Goal: Task Accomplishment & Management: Use online tool/utility

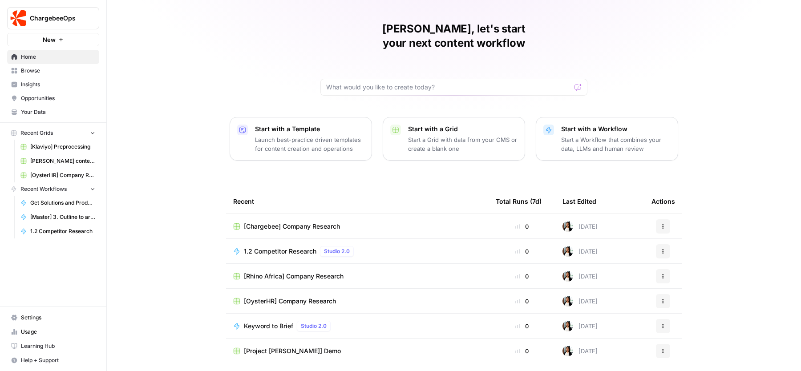
scroll to position [38, 0]
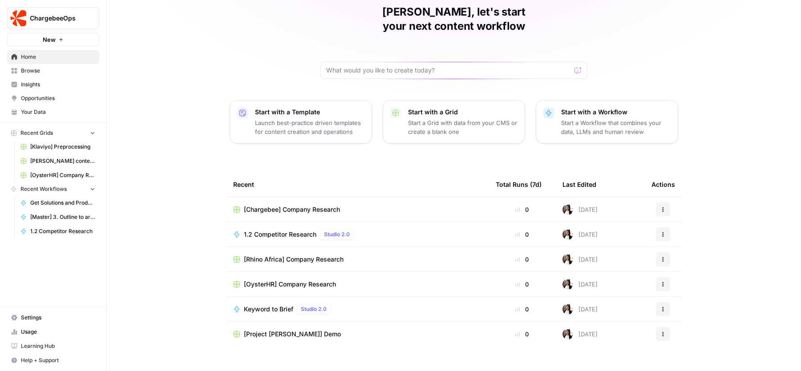
click at [172, 55] on div "Zoe, let's start your next content workflow Start with a Template Launch best-p…" at bounding box center [454, 174] width 694 height 424
click at [67, 19] on span "ChargebeeOps" at bounding box center [57, 18] width 54 height 9
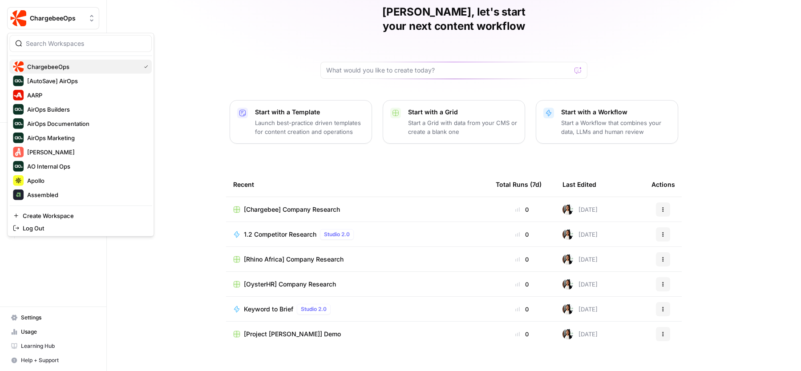
click at [73, 60] on button "ChargebeeOps" at bounding box center [80, 67] width 142 height 14
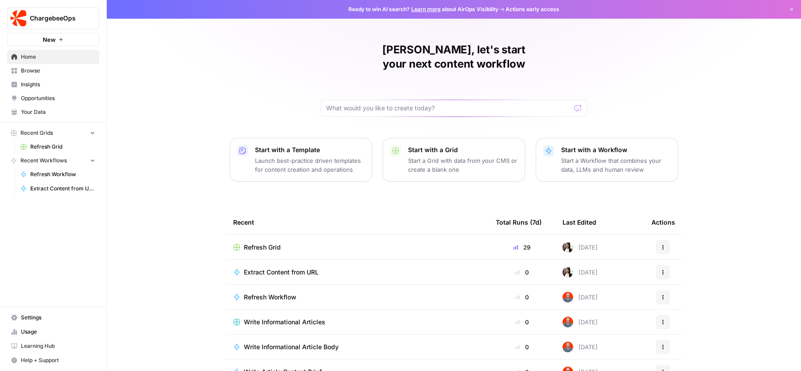
click at [265, 243] on span "Refresh Grid" at bounding box center [262, 247] width 37 height 9
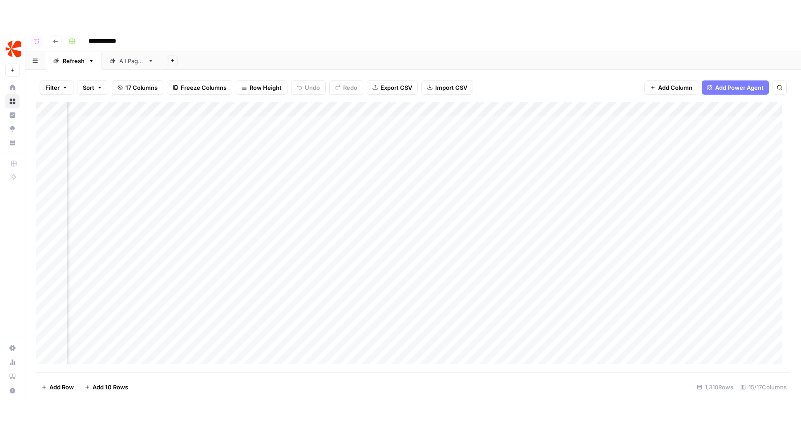
scroll to position [0, 486]
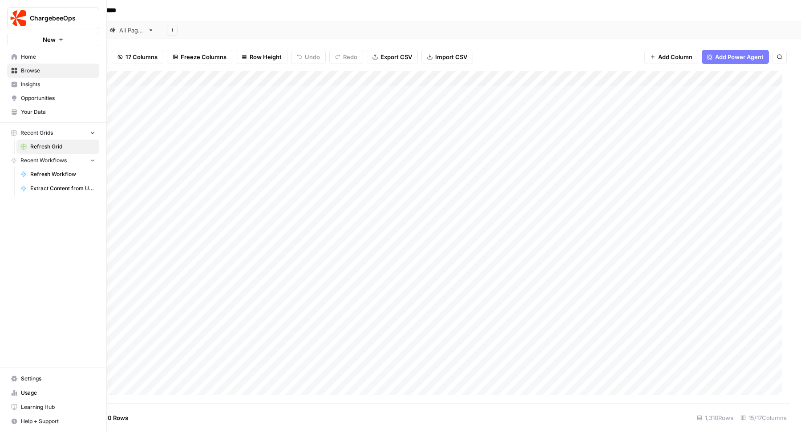
click at [44, 110] on span "Your Data" at bounding box center [58, 112] width 74 height 8
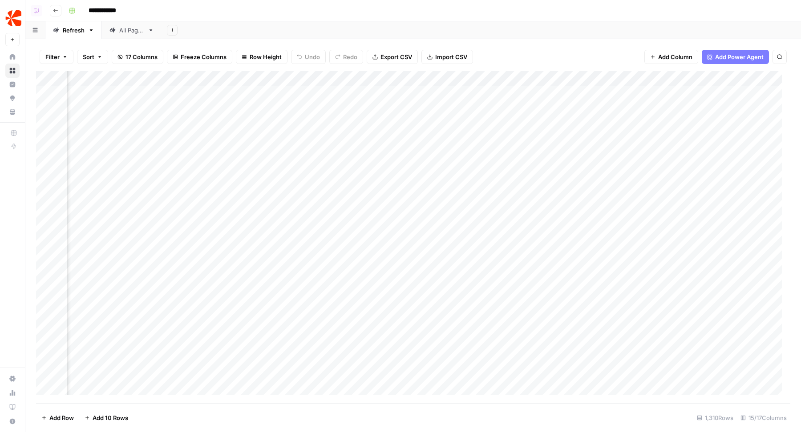
scroll to position [0, 0]
click at [311, 93] on div "Add Column" at bounding box center [413, 237] width 754 height 333
click at [311, 107] on div "Add Column" at bounding box center [413, 237] width 754 height 333
click at [311, 123] on div "Add Column" at bounding box center [413, 237] width 754 height 333
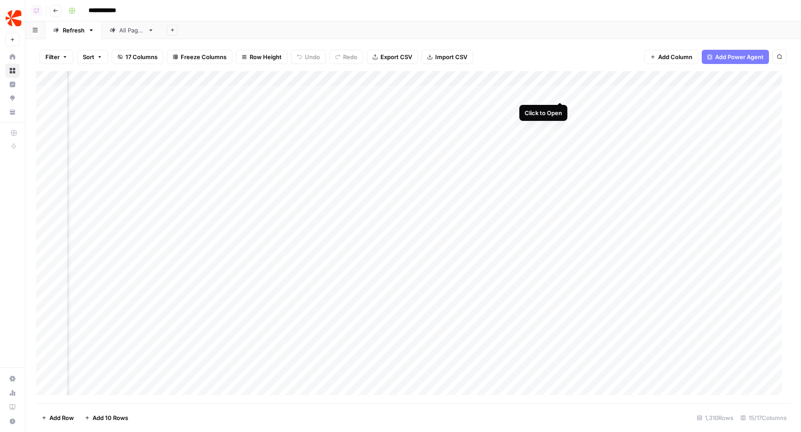
click at [562, 91] on div "Add Column" at bounding box center [413, 237] width 754 height 333
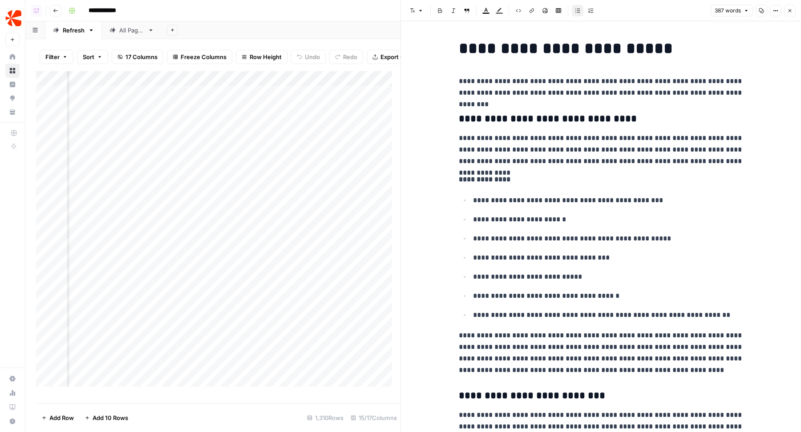
scroll to position [0, 904]
click at [774, 9] on icon "button" at bounding box center [775, 10] width 5 height 5
click at [764, 12] on icon "button" at bounding box center [761, 10] width 5 height 5
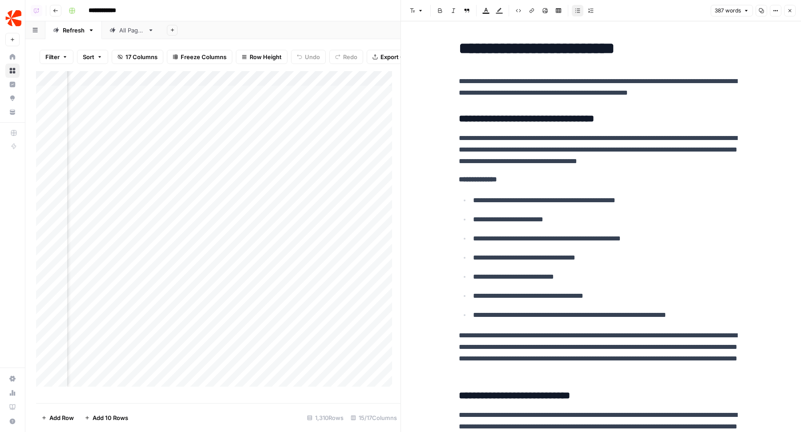
click at [271, 118] on div "Add Column" at bounding box center [218, 233] width 364 height 324
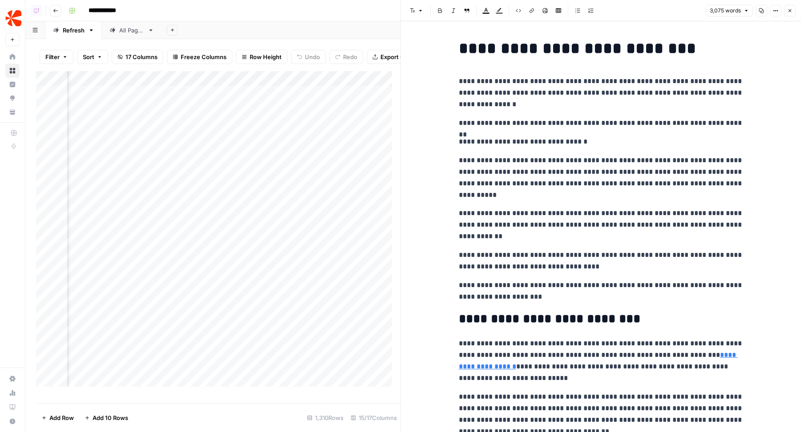
click at [758, 13] on button "Copy" at bounding box center [761, 11] width 12 height 12
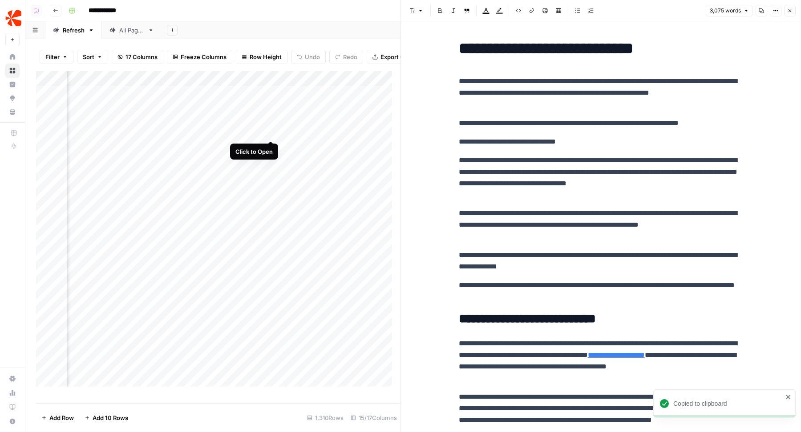
click at [272, 133] on div "Add Column" at bounding box center [218, 233] width 364 height 324
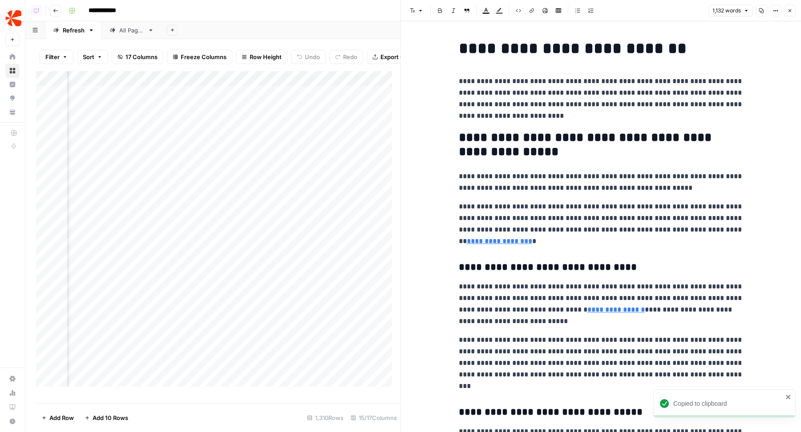
click at [761, 8] on icon "button" at bounding box center [761, 10] width 5 height 5
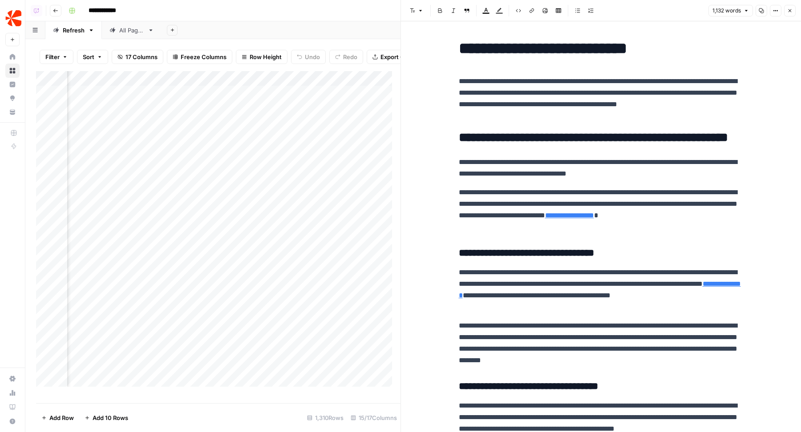
click at [760, 6] on button "Copy" at bounding box center [761, 11] width 12 height 12
click at [792, 7] on button "Close" at bounding box center [790, 11] width 12 height 12
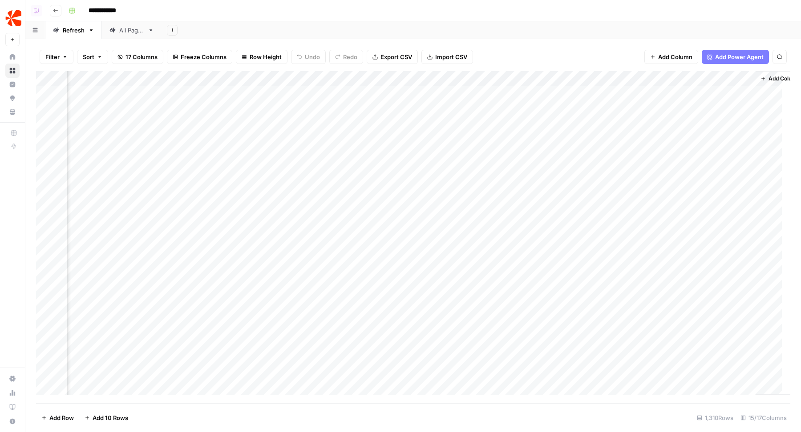
scroll to position [0, 864]
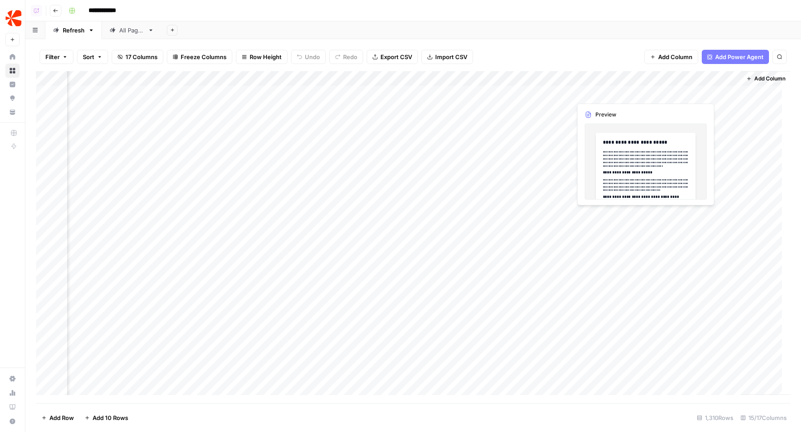
click at [641, 94] on div "Add Column" at bounding box center [413, 237] width 754 height 333
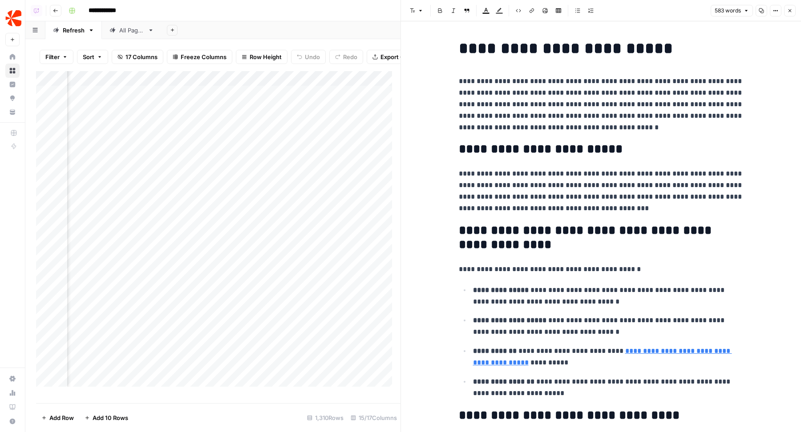
click at [789, 10] on icon "button" at bounding box center [789, 10] width 3 height 3
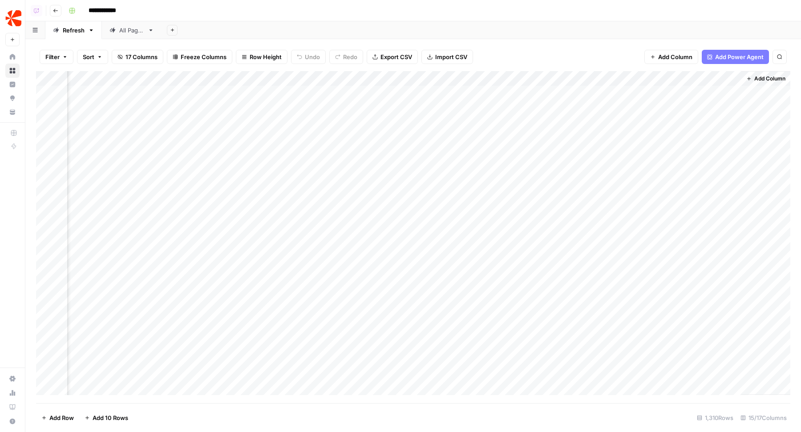
scroll to position [0, 853]
click at [724, 93] on div "Add Column" at bounding box center [413, 237] width 754 height 333
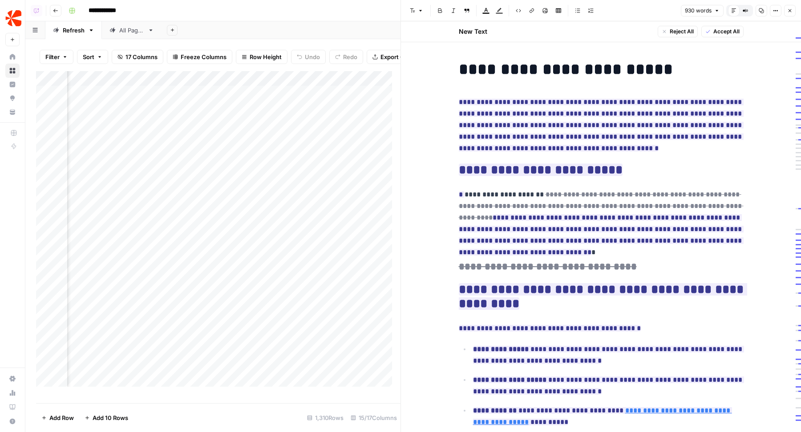
scroll to position [0, 157]
click at [153, 99] on div "Add Column" at bounding box center [218, 233] width 364 height 324
click at [468, 175] on ins "**********" at bounding box center [541, 170] width 164 height 12
click at [775, 12] on icon "button" at bounding box center [775, 10] width 5 height 5
click at [749, 88] on button "Code" at bounding box center [745, 94] width 63 height 12
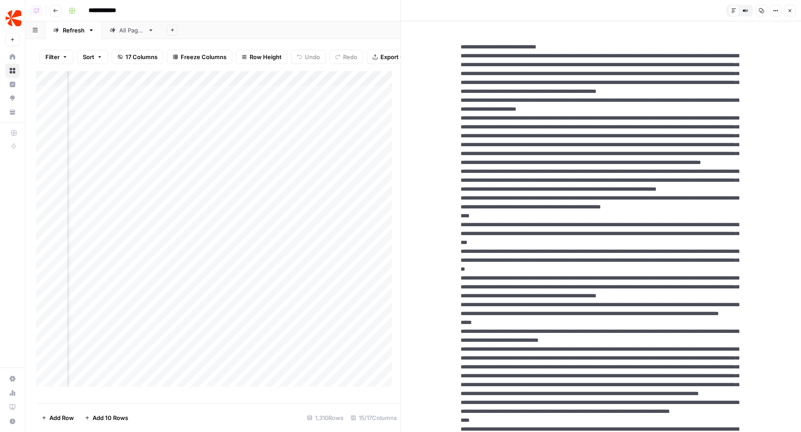
click at [779, 9] on button "Options" at bounding box center [776, 11] width 12 height 12
click at [741, 58] on span "HTML" at bounding box center [749, 61] width 43 height 9
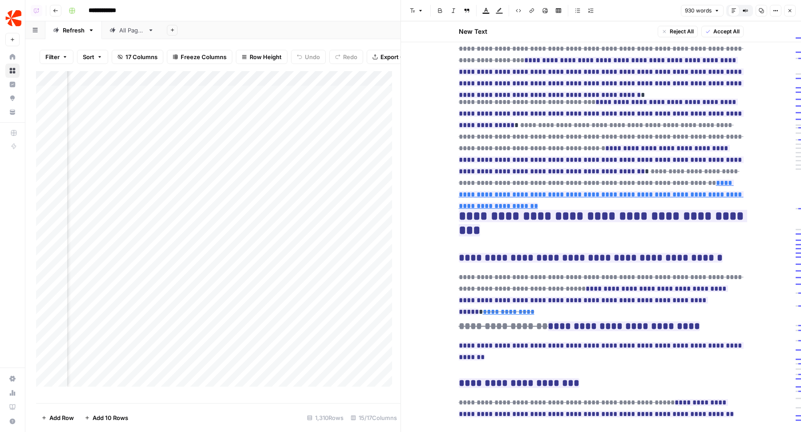
scroll to position [1457, 0]
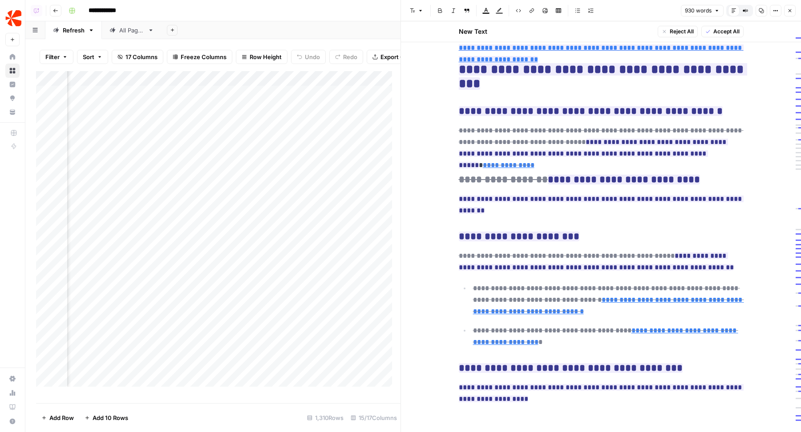
click at [788, 7] on button "Close" at bounding box center [790, 11] width 12 height 12
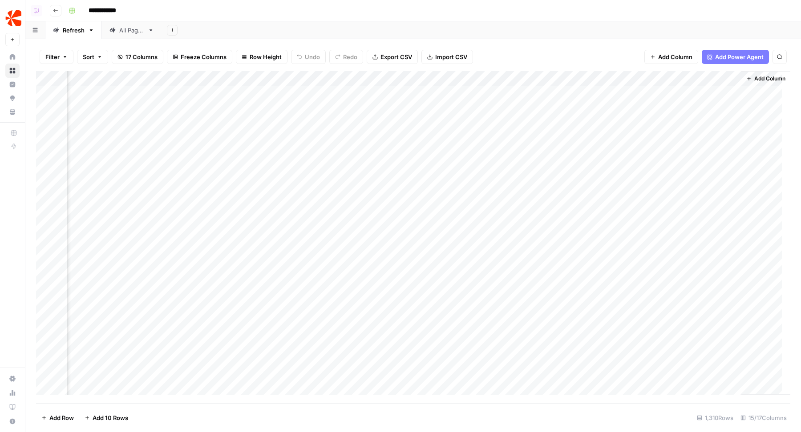
scroll to position [0, 841]
click at [584, 92] on div "Add Column" at bounding box center [413, 237] width 754 height 333
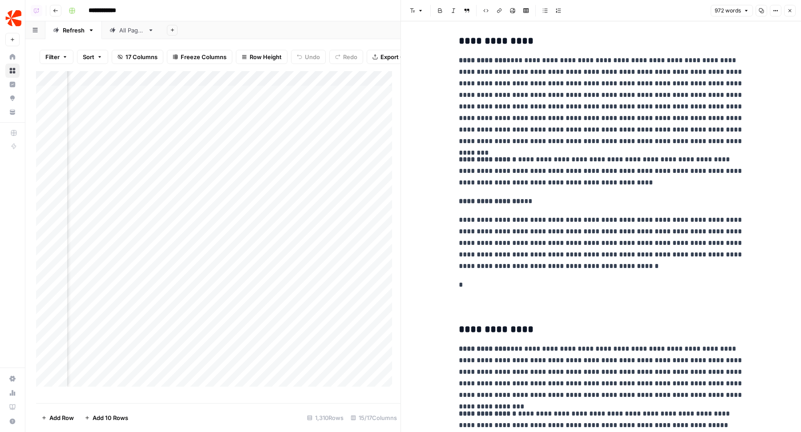
scroll to position [32, 0]
click at [792, 12] on icon "button" at bounding box center [789, 10] width 5 height 5
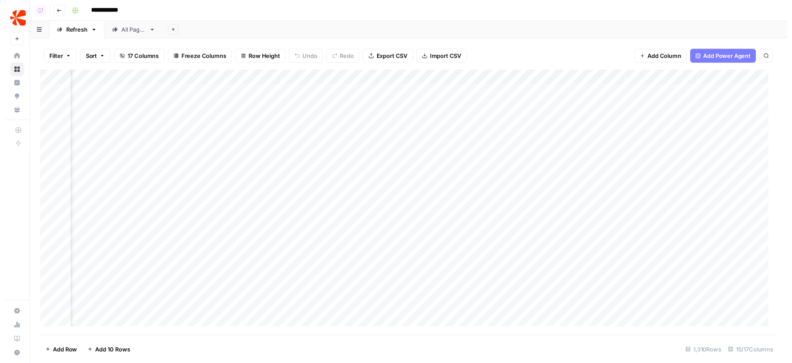
scroll to position [0, 694]
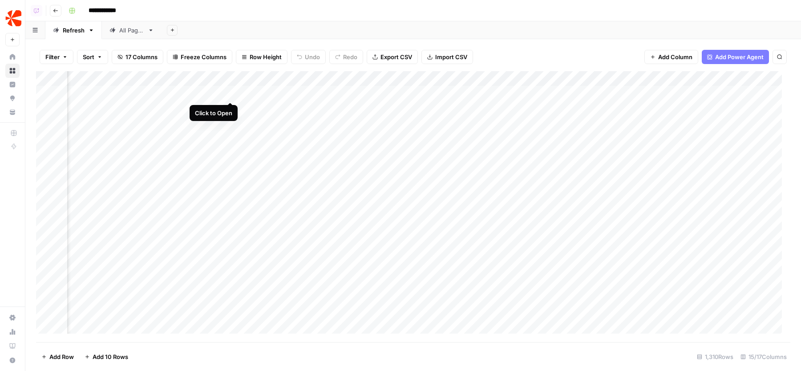
click at [231, 91] on div "Add Column" at bounding box center [413, 206] width 754 height 271
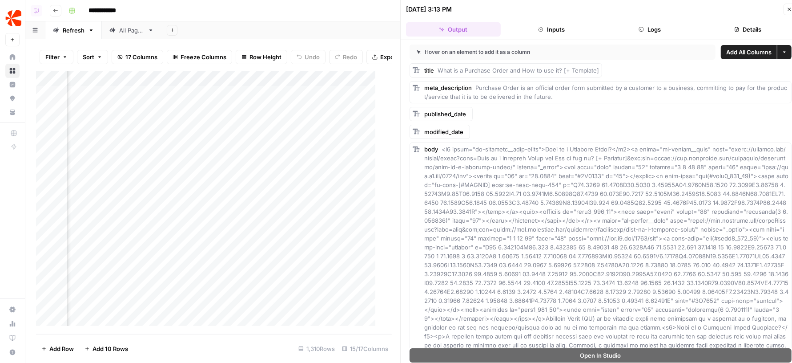
click at [659, 33] on button "Logs" at bounding box center [650, 29] width 95 height 14
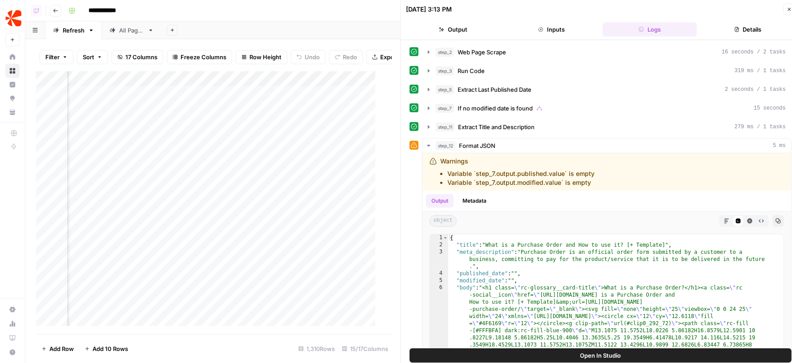
click at [536, 78] on div "step_2 Web Page Scrape 16 seconds / 2 tasks step_3 Run Code 319 ms / 1 tasks st…" at bounding box center [601, 228] width 382 height 369
click at [502, 72] on div "step_3 Run Code 319 ms / 1 tasks" at bounding box center [611, 70] width 350 height 9
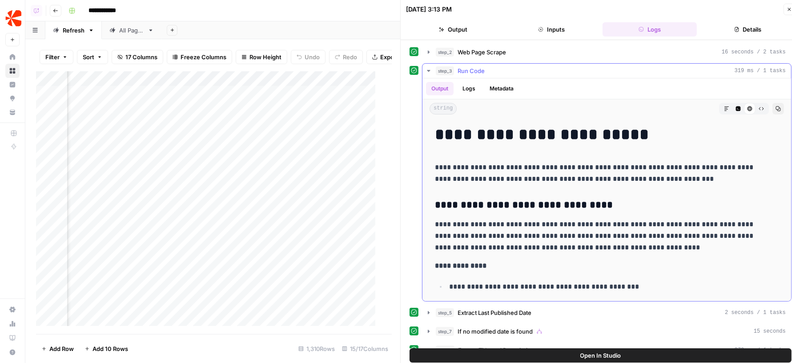
click at [502, 72] on div "step_3 Run Code 319 ms / 1 tasks" at bounding box center [611, 70] width 350 height 9
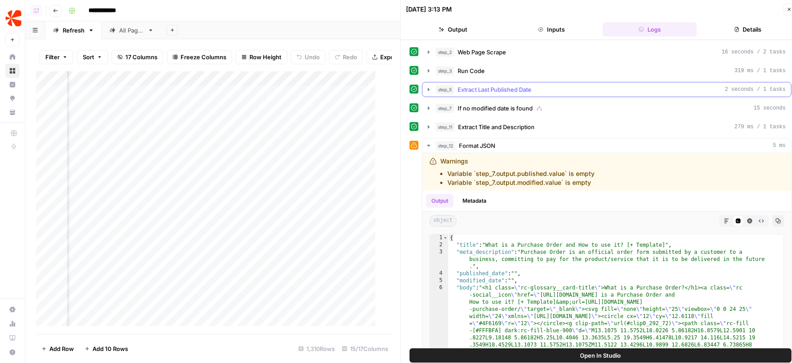
click at [492, 90] on span "Extract Last Published Date" at bounding box center [495, 89] width 74 height 9
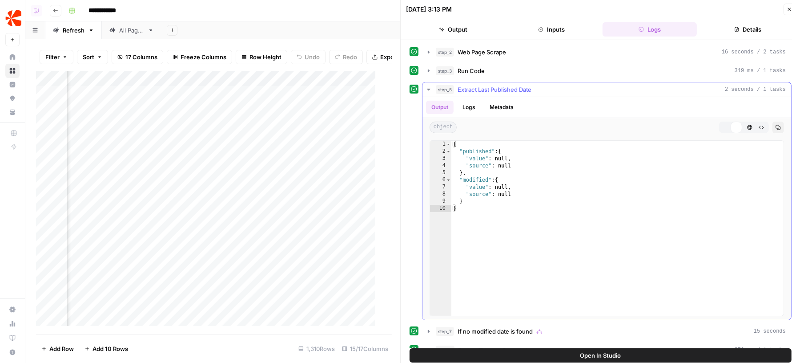
click at [492, 90] on span "Extract Last Published Date" at bounding box center [495, 89] width 74 height 9
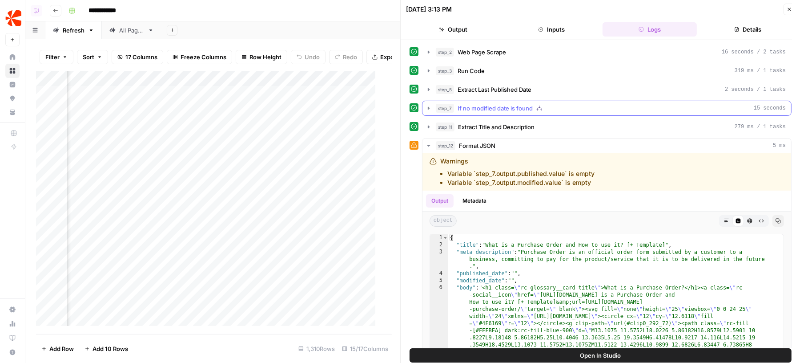
click at [487, 104] on span "If no modified date is found" at bounding box center [495, 108] width 75 height 9
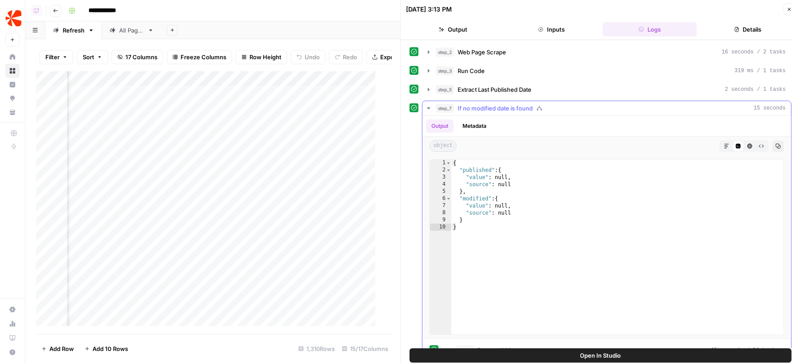
click at [487, 104] on span "If no modified date is found" at bounding box center [495, 108] width 75 height 9
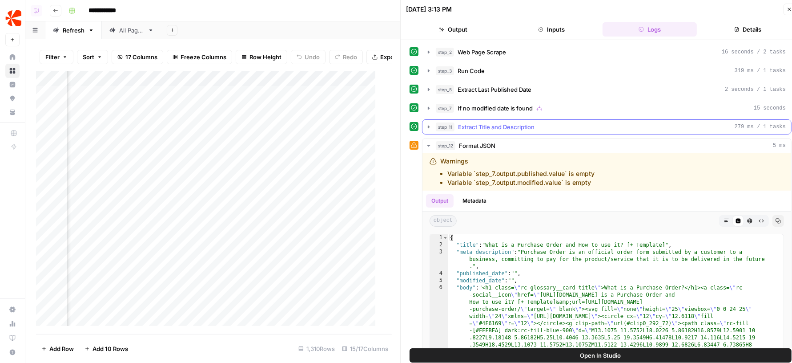
click at [484, 120] on button "step_11 Extract Title and Description 279 ms / 1 tasks" at bounding box center [607, 127] width 369 height 14
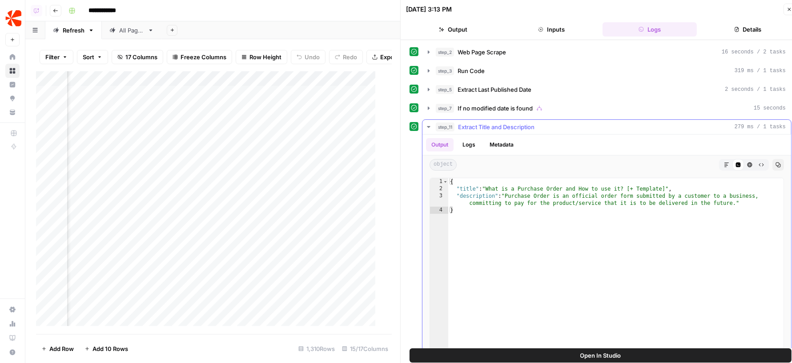
click at [484, 120] on button "step_11 Extract Title and Description 279 ms / 1 tasks" at bounding box center [607, 127] width 369 height 14
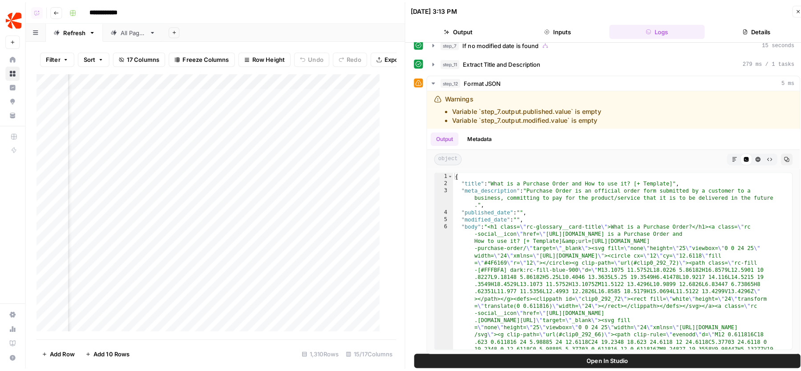
scroll to position [67, 0]
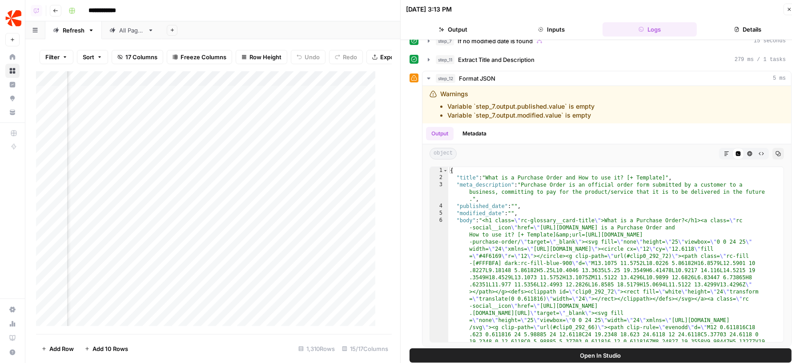
click at [787, 10] on icon "button" at bounding box center [789, 9] width 5 height 5
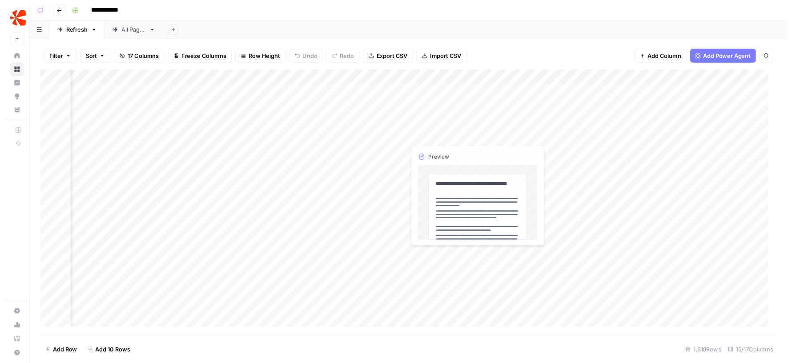
scroll to position [0, 864]
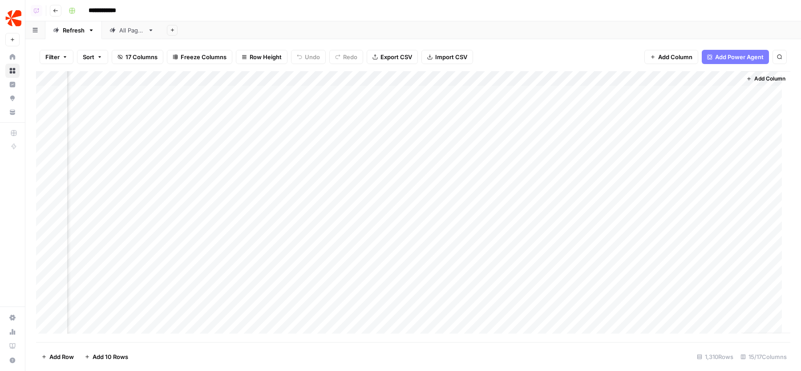
click at [374, 80] on div "Add Column" at bounding box center [413, 206] width 754 height 271
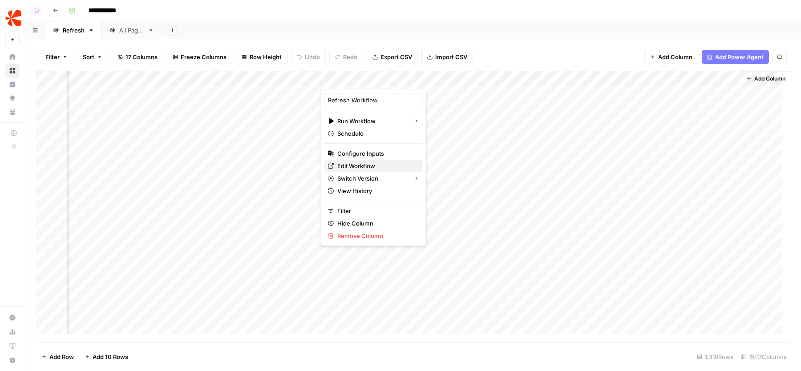
click at [354, 163] on span "Edit Workflow" at bounding box center [376, 165] width 78 height 9
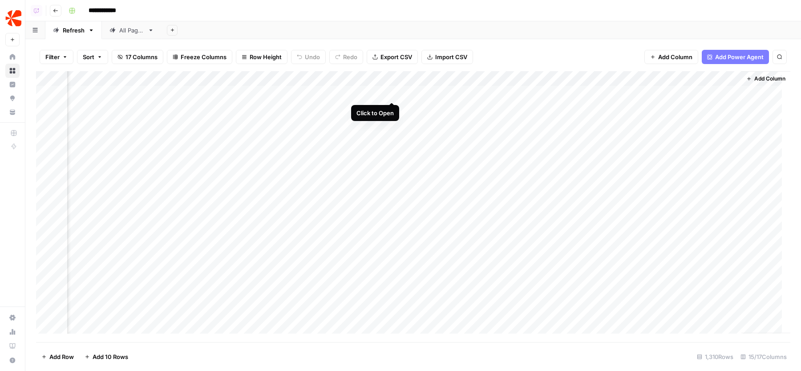
click at [392, 90] on div "Add Column" at bounding box center [413, 206] width 754 height 271
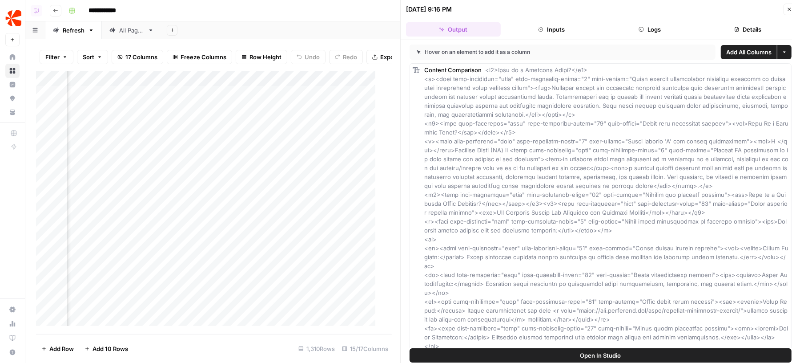
click at [647, 28] on button "Logs" at bounding box center [650, 29] width 95 height 14
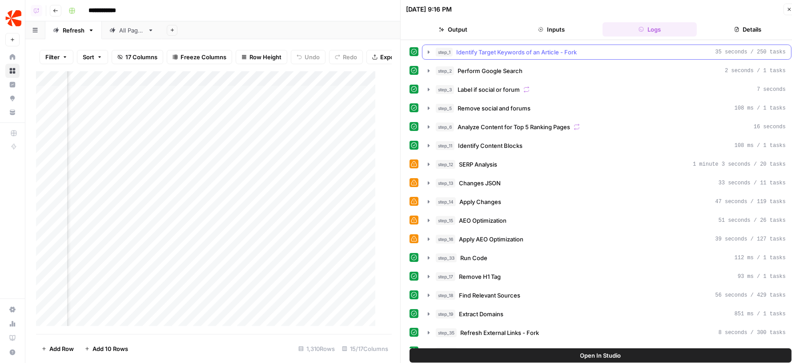
click at [568, 52] on span "Identify Target Keywords of an Article - Fork" at bounding box center [516, 52] width 121 height 9
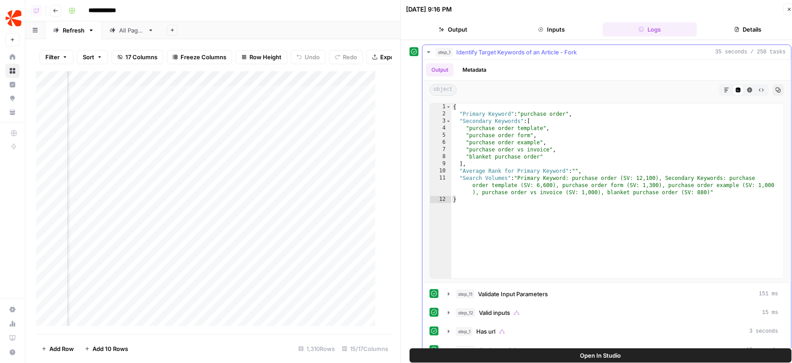
click at [568, 52] on span "Identify Target Keywords of an Article - Fork" at bounding box center [516, 52] width 121 height 9
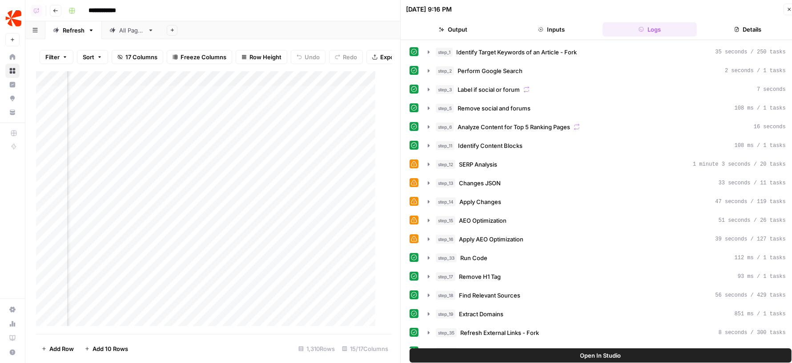
scroll to position [0, 1029]
click at [488, 71] on span "Perform Google Search" at bounding box center [490, 70] width 65 height 9
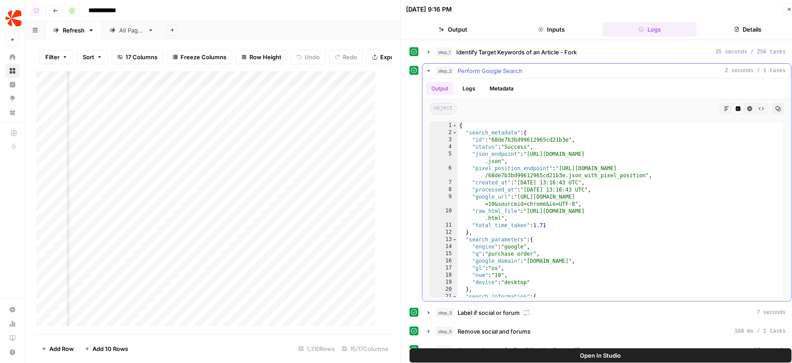
click at [488, 71] on span "Perform Google Search" at bounding box center [490, 70] width 65 height 9
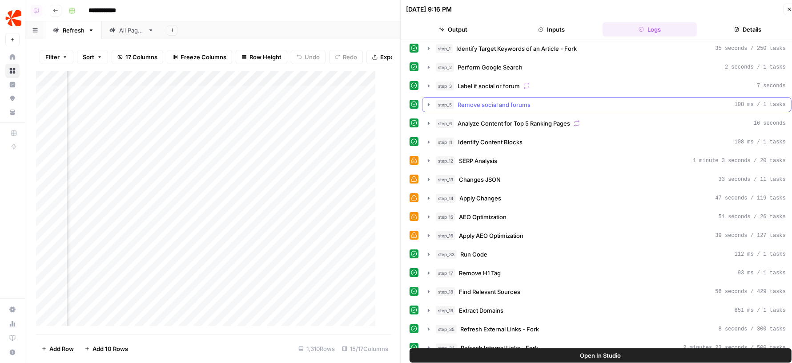
scroll to position [15, 0]
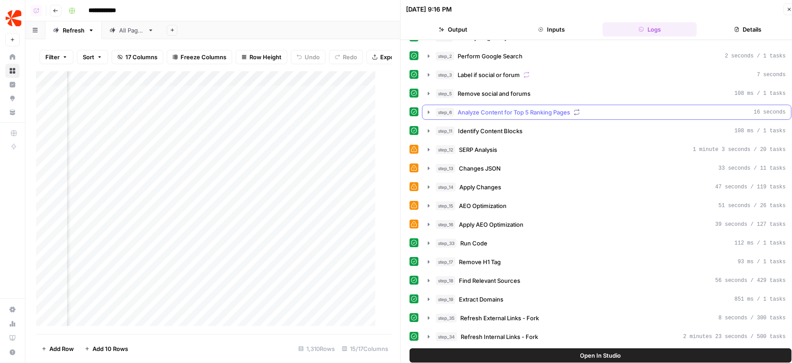
click at [488, 108] on span "Analyze Content for Top 5 Ranking Pages" at bounding box center [514, 112] width 113 height 9
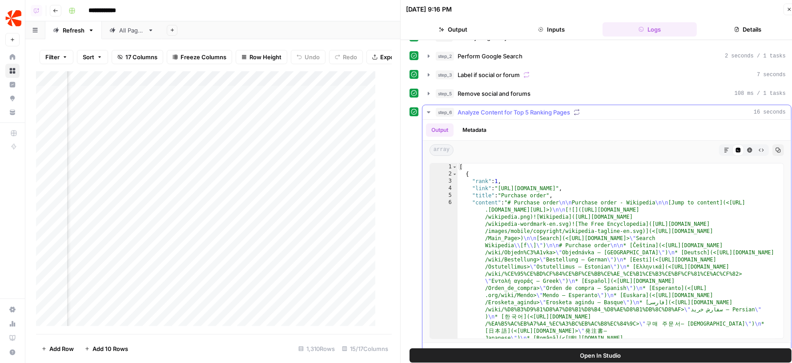
click at [488, 108] on span "Analyze Content for Top 5 Ranking Pages" at bounding box center [514, 112] width 113 height 9
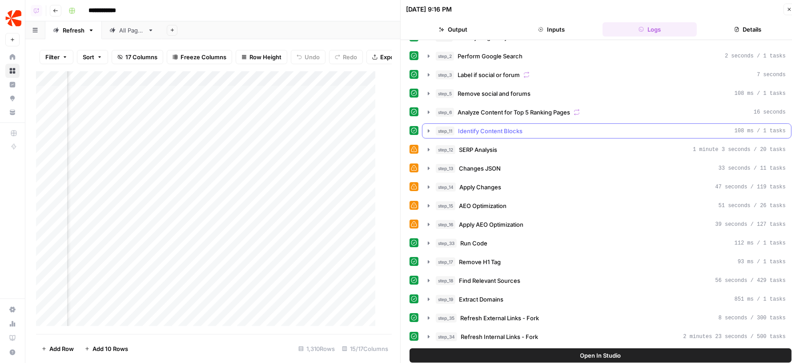
click at [481, 131] on span "Identify Content Blocks" at bounding box center [490, 130] width 65 height 9
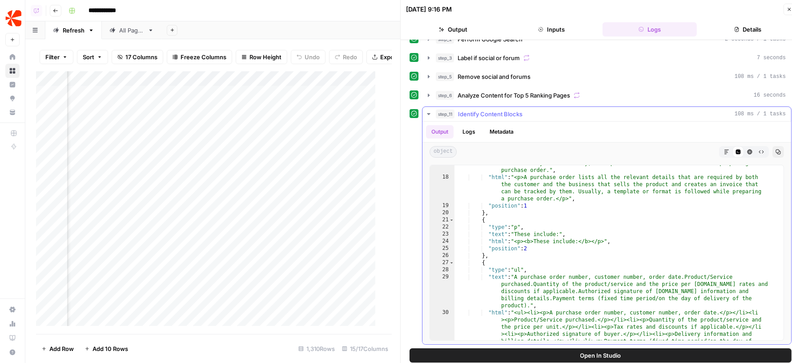
scroll to position [0, 0]
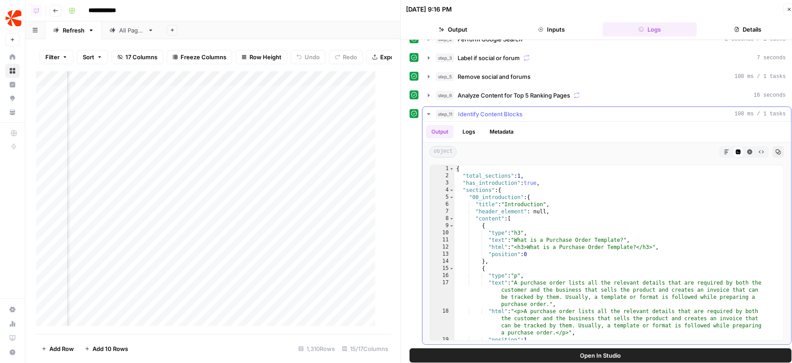
click at [555, 111] on div "step_11 Identify Content Blocks 108 ms / 1 tasks" at bounding box center [611, 113] width 350 height 9
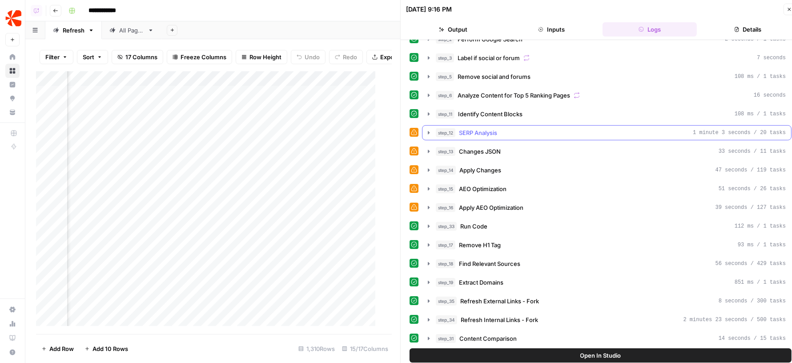
click at [533, 132] on div "step_12 SERP Analysis 1 minute 3 seconds / 20 tasks" at bounding box center [611, 132] width 350 height 9
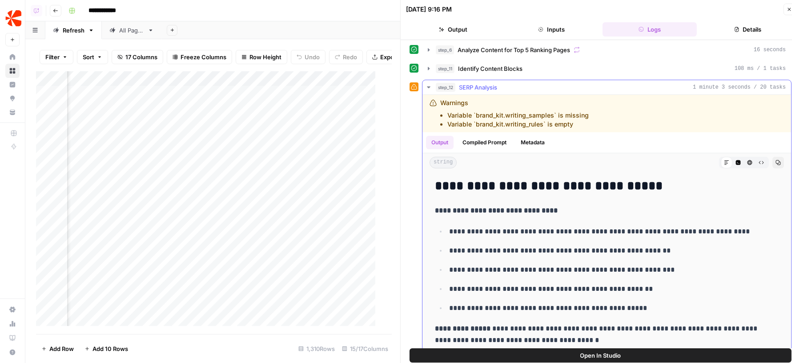
scroll to position [73, 0]
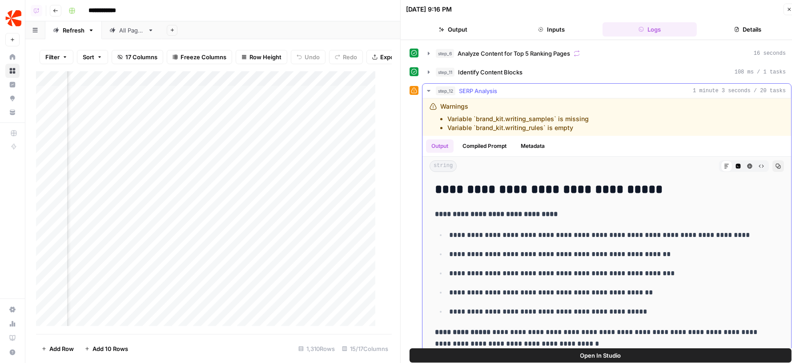
click at [542, 87] on div "step_12 SERP Analysis 1 minute 3 seconds / 20 tasks" at bounding box center [611, 90] width 350 height 9
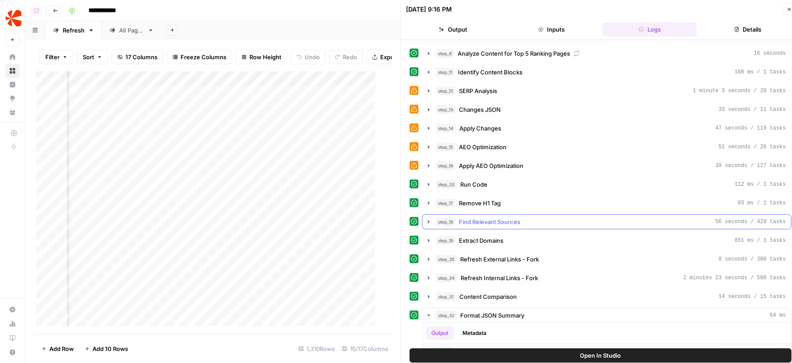
click at [545, 223] on button "step_18 Find Relevant Sources 56 seconds / 429 tasks" at bounding box center [607, 221] width 369 height 14
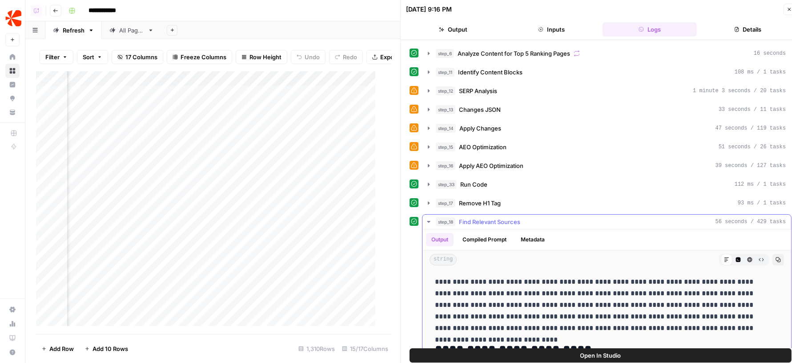
click at [545, 229] on hr at bounding box center [607, 229] width 369 height 0
click at [528, 217] on div "step_18 Find Relevant Sources 56 seconds / 429 tasks" at bounding box center [611, 221] width 350 height 9
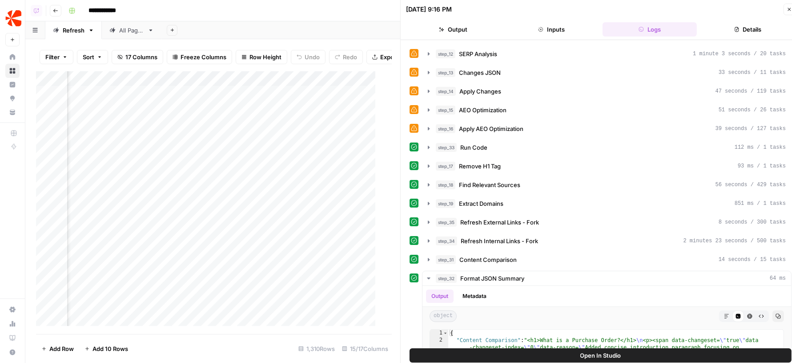
scroll to position [122, 0]
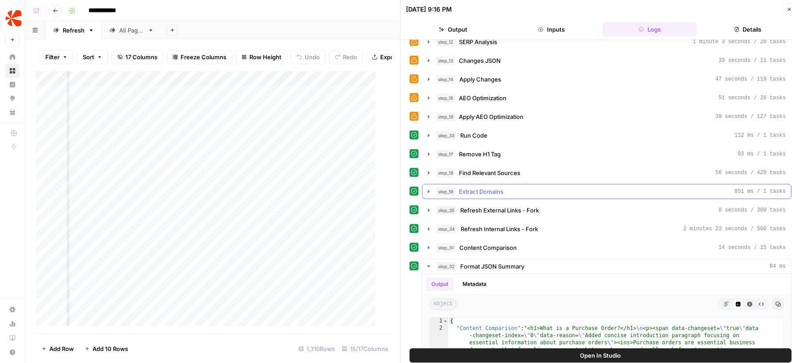
click at [516, 187] on div "step_19 Extract Domains 851 ms / 1 tasks" at bounding box center [611, 191] width 350 height 9
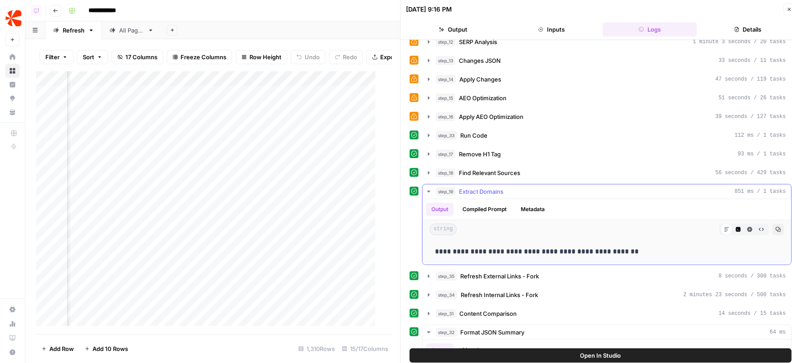
click at [516, 187] on div "step_19 Extract Domains 851 ms / 1 tasks" at bounding box center [611, 191] width 350 height 9
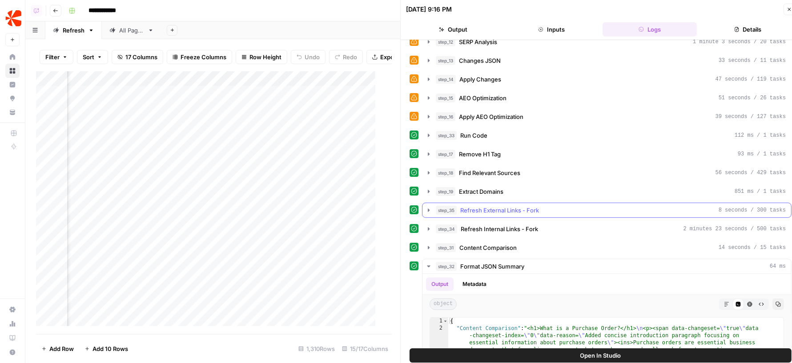
click at [513, 206] on span "Refresh External Links - Fork" at bounding box center [499, 210] width 79 height 9
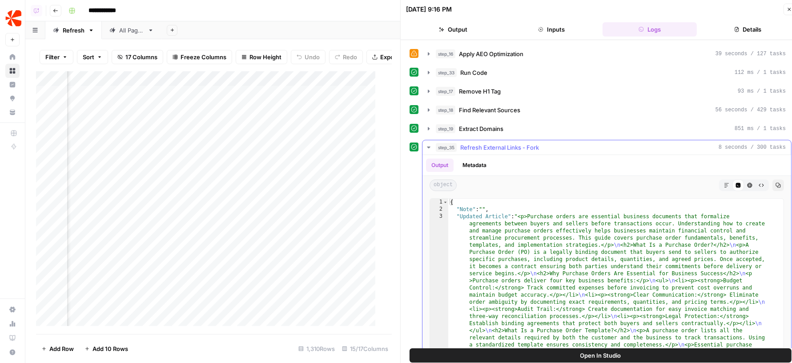
scroll to position [229, 0]
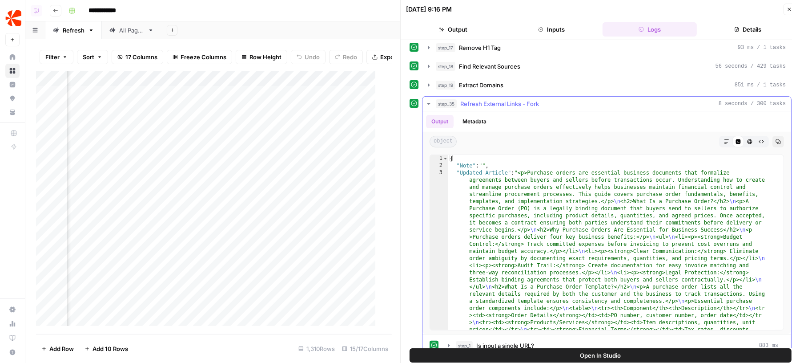
click at [565, 100] on div "step_35 Refresh External Links - Fork 8 seconds / 300 tasks" at bounding box center [611, 103] width 350 height 9
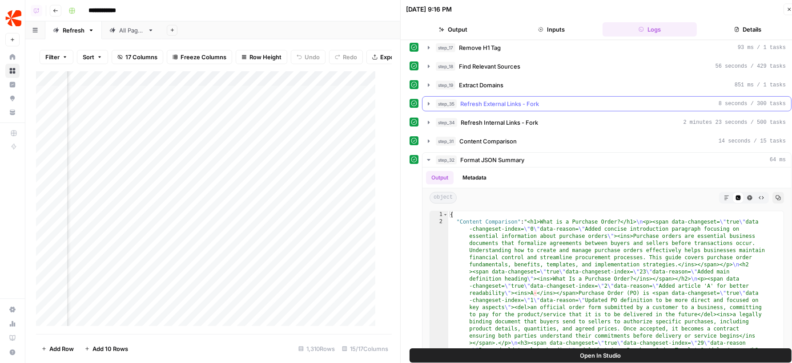
click at [565, 100] on div "step_35 Refresh External Links - Fork 8 seconds / 300 tasks" at bounding box center [611, 103] width 350 height 9
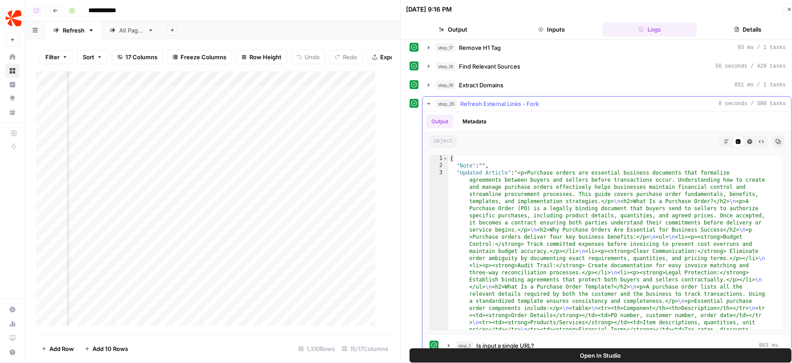
click at [565, 100] on div "step_35 Refresh External Links - Fork 8 seconds / 300 tasks" at bounding box center [611, 103] width 350 height 9
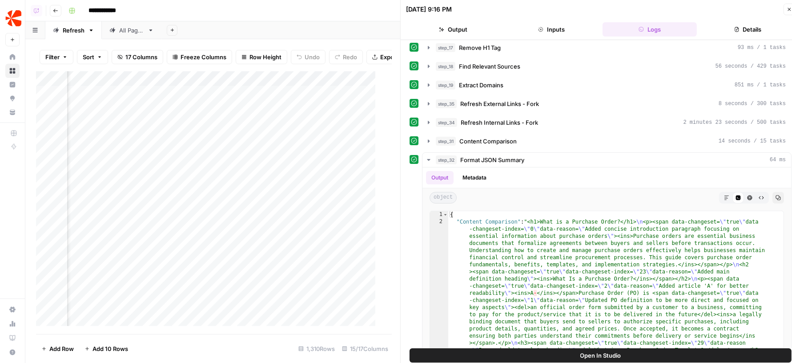
click at [787, 10] on icon "button" at bounding box center [789, 9] width 5 height 5
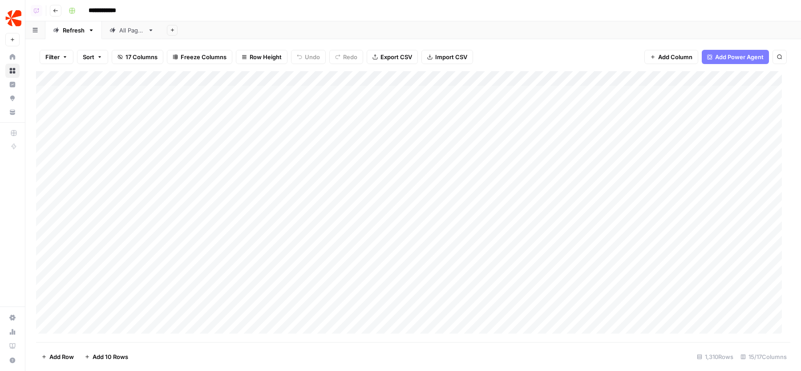
click at [125, 31] on div "All Pages" at bounding box center [131, 30] width 25 height 9
click at [69, 26] on div "Refresh" at bounding box center [74, 30] width 22 height 9
click at [142, 97] on div "Add Column" at bounding box center [413, 206] width 754 height 271
click at [123, 161] on div "Add Column" at bounding box center [413, 206] width 754 height 271
click at [432, 158] on div "Add Column" at bounding box center [413, 206] width 754 height 271
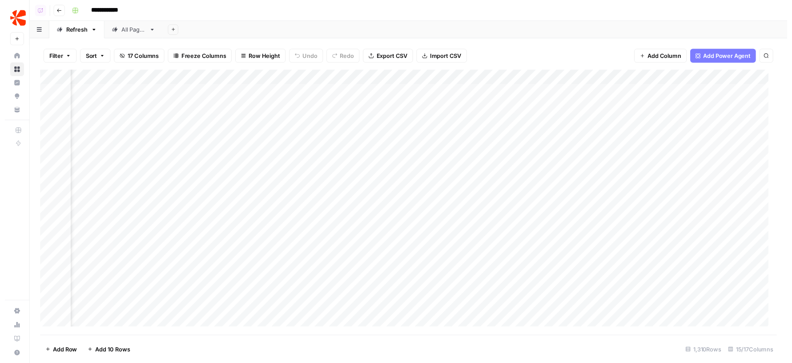
scroll to position [0, 703]
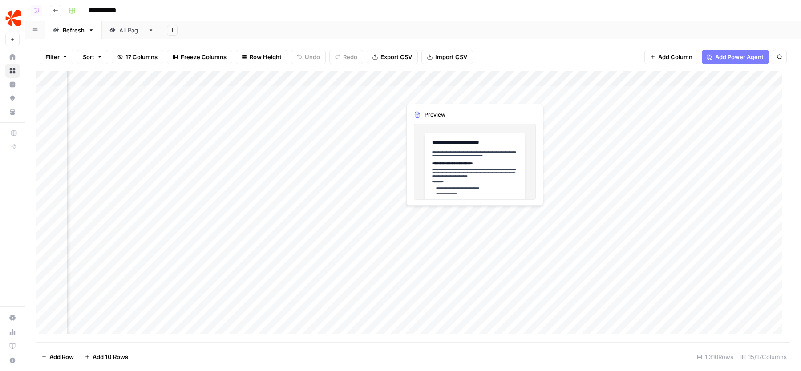
click at [472, 94] on div "Add Column" at bounding box center [413, 206] width 754 height 271
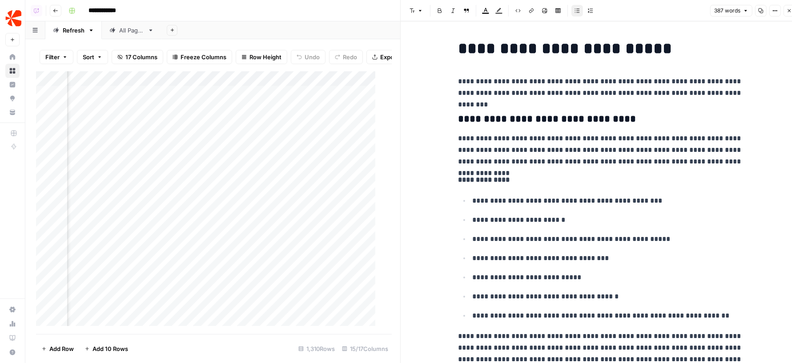
click at [520, 90] on p "**********" at bounding box center [601, 87] width 285 height 23
drag, startPoint x: 455, startPoint y: 50, endPoint x: 577, endPoint y: 267, distance: 249.2
click at [596, 226] on ul "**********" at bounding box center [601, 257] width 285 height 126
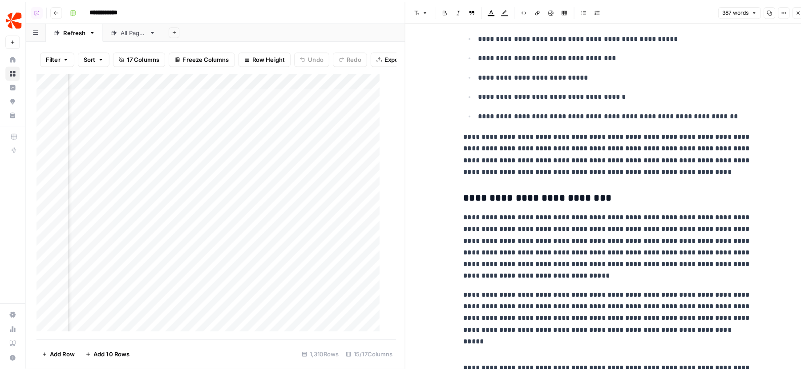
scroll to position [383, 0]
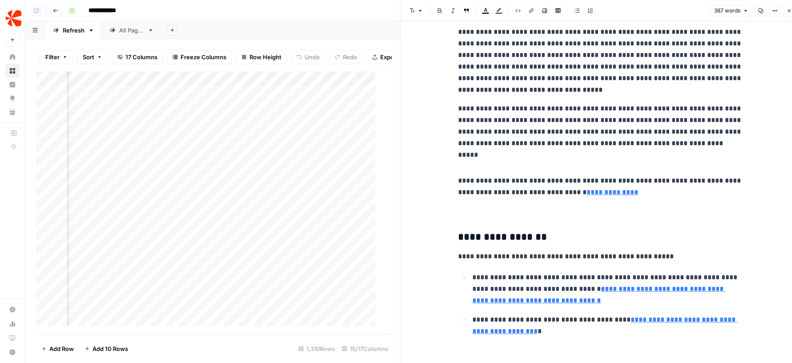
click at [517, 214] on p at bounding box center [601, 211] width 285 height 12
click at [498, 176] on p "**********" at bounding box center [601, 186] width 285 height 23
click at [792, 11] on span "Close" at bounding box center [792, 11] width 0 height 0
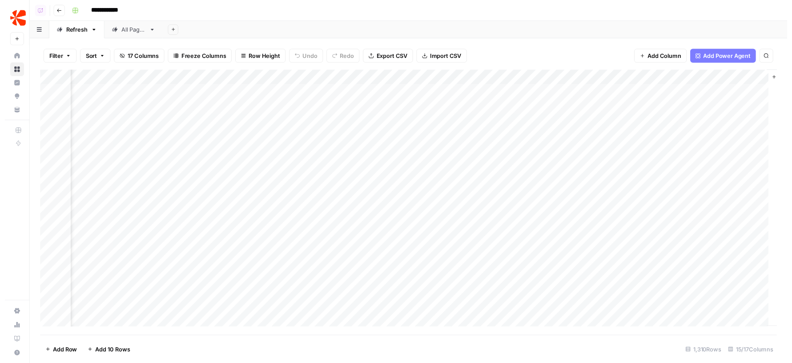
scroll to position [0, 864]
drag, startPoint x: 677, startPoint y: 79, endPoint x: 627, endPoint y: 79, distance: 50.3
click at [627, 79] on div "Add Column" at bounding box center [413, 206] width 754 height 271
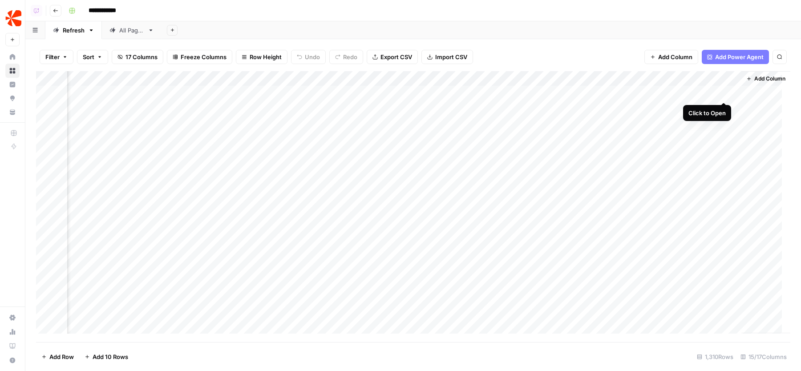
click at [724, 93] on div "Add Column" at bounding box center [413, 206] width 754 height 271
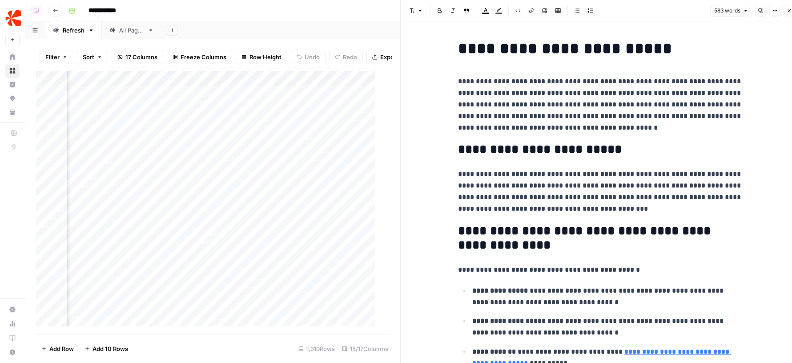
click at [600, 89] on p "**********" at bounding box center [601, 105] width 285 height 58
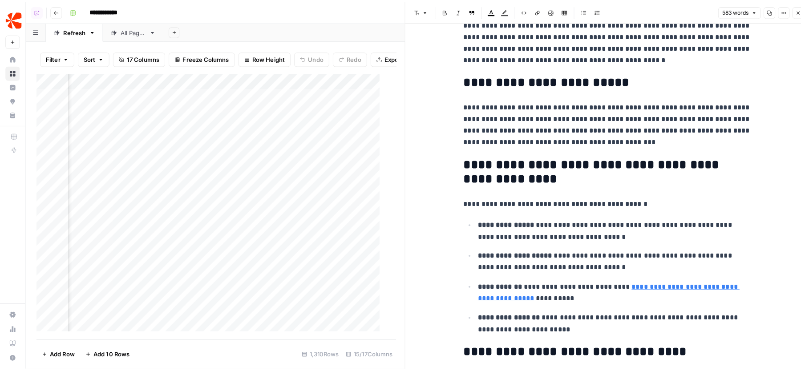
scroll to position [78, 0]
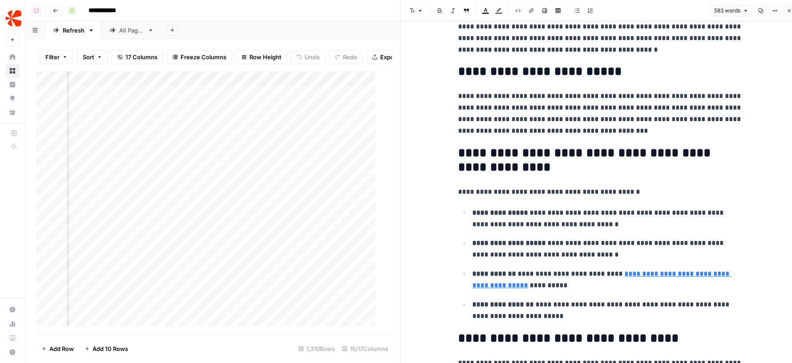
click at [789, 13] on icon "button" at bounding box center [789, 10] width 5 height 5
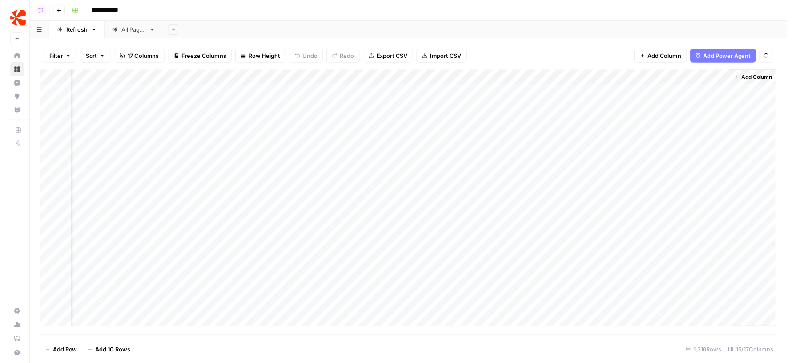
scroll to position [0, 853]
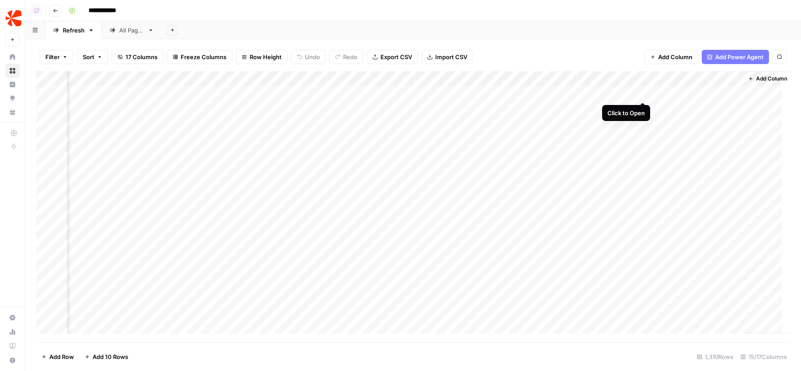
click at [642, 92] on div "Add Column" at bounding box center [413, 206] width 754 height 271
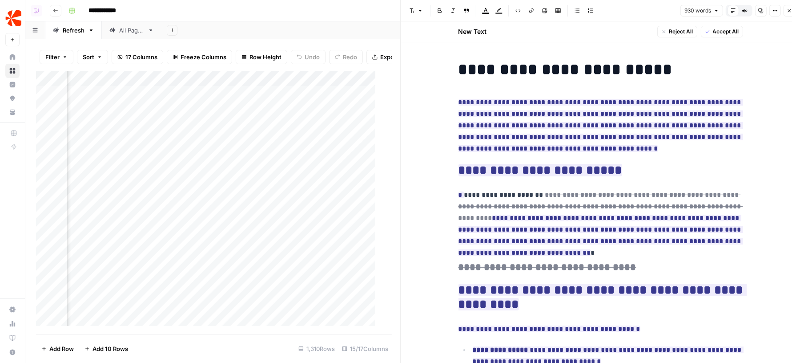
click at [484, 72] on h1 "**********" at bounding box center [601, 69] width 285 height 19
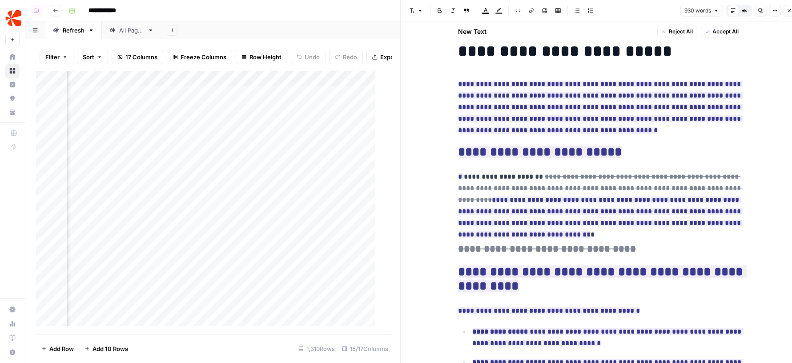
scroll to position [20, 0]
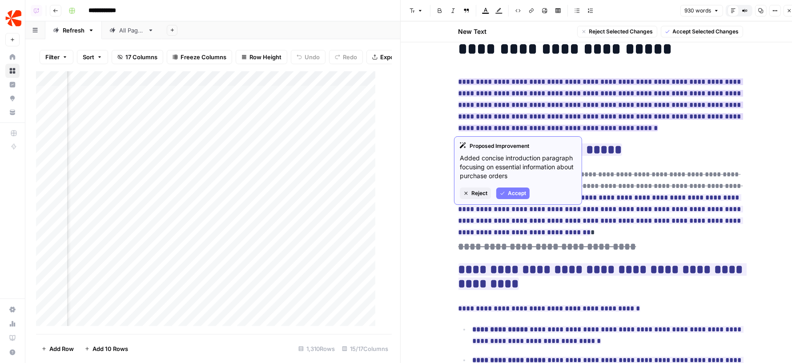
drag, startPoint x: 628, startPoint y: 127, endPoint x: 454, endPoint y: 80, distance: 180.1
click at [459, 80] on p "**********" at bounding box center [601, 105] width 285 height 58
click at [705, 144] on h2 "**********" at bounding box center [601, 150] width 285 height 14
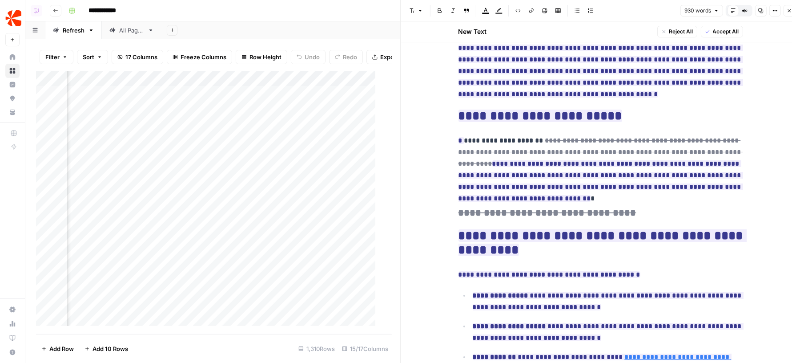
scroll to position [55, 0]
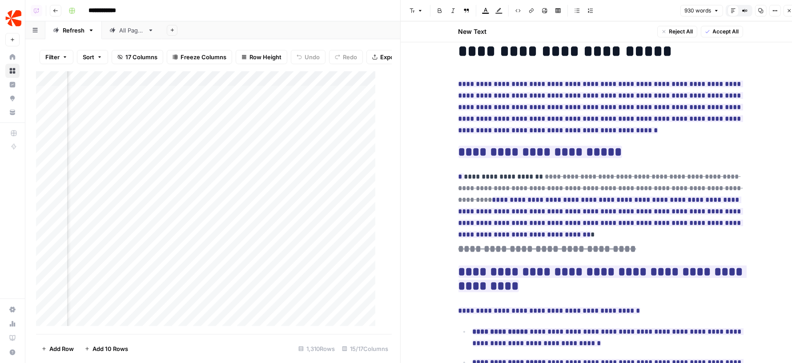
scroll to position [0, 0]
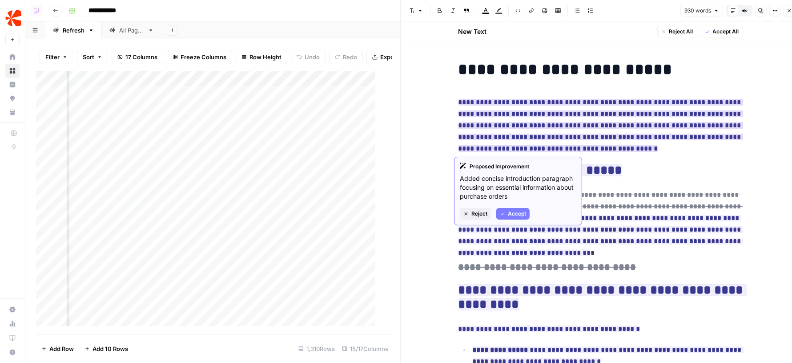
click at [518, 208] on button "Accept" at bounding box center [512, 214] width 33 height 12
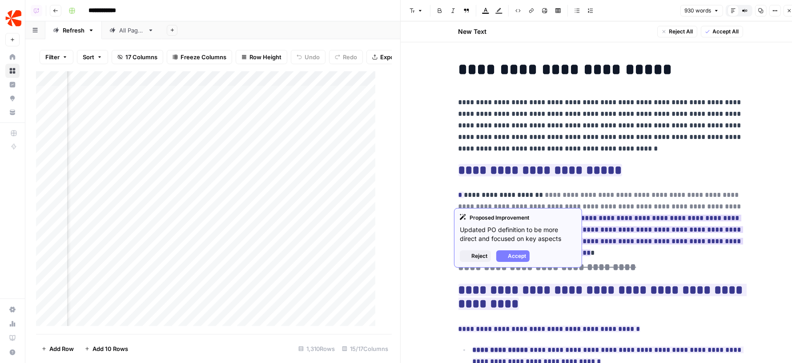
scroll to position [138, 0]
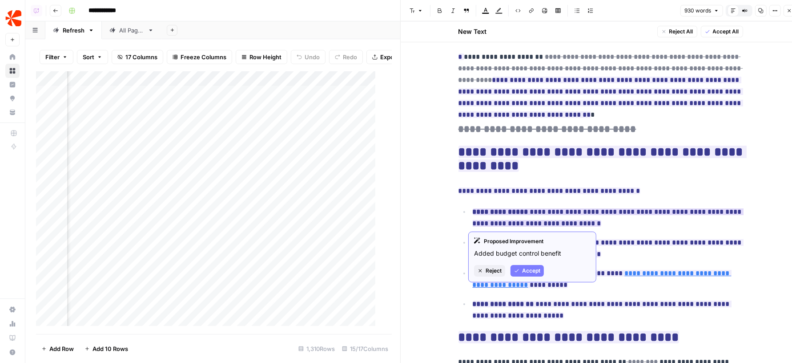
click at [487, 267] on span "Reject" at bounding box center [494, 270] width 16 height 8
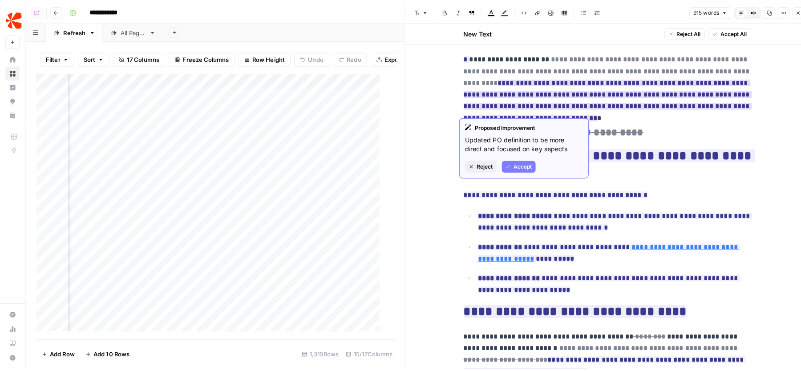
scroll to position [21, 0]
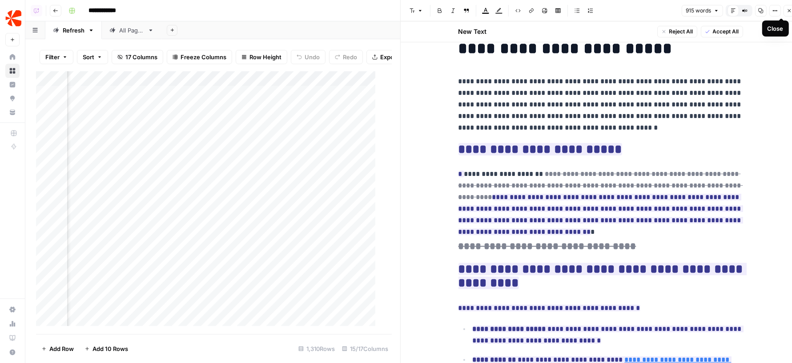
click at [789, 11] on icon "button" at bounding box center [789, 10] width 5 height 5
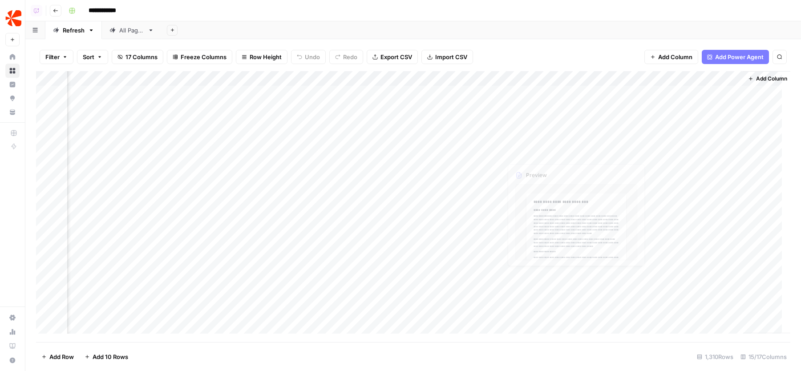
scroll to position [0, 864]
click at [754, 76] on span "Add Column" at bounding box center [769, 79] width 31 height 8
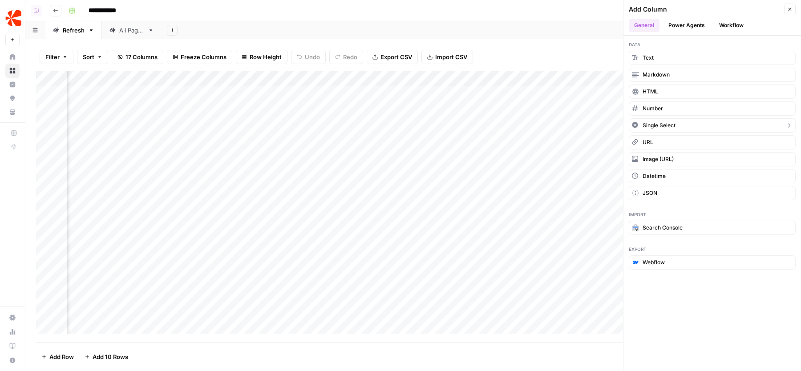
click at [667, 121] on span "Single Select" at bounding box center [658, 125] width 33 height 8
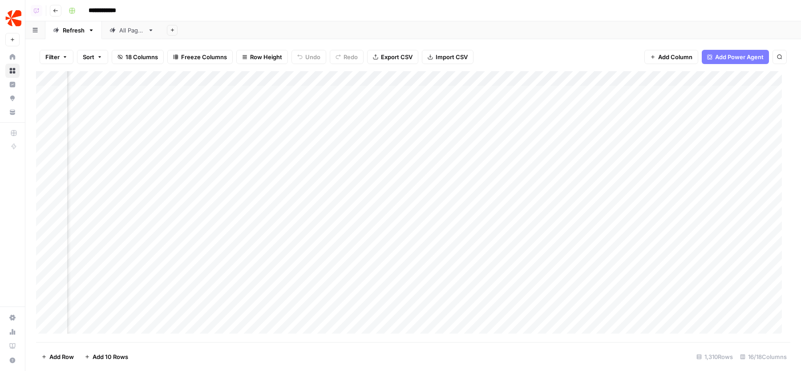
scroll to position [0, 944]
click at [697, 79] on div "Add Column" at bounding box center [413, 206] width 754 height 271
click at [686, 101] on input "New Column" at bounding box center [714, 100] width 108 height 9
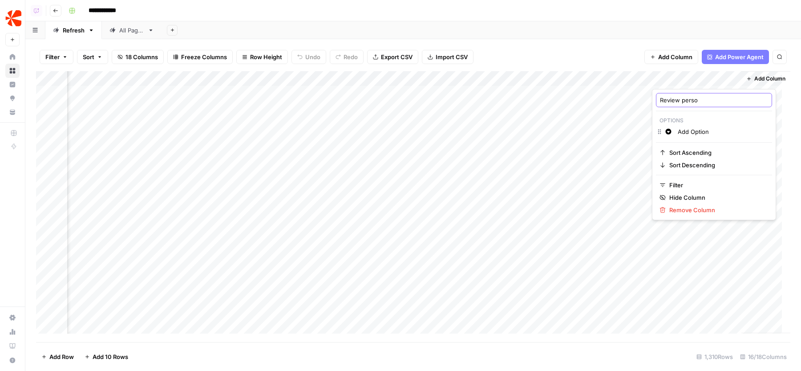
type input "Review person"
click at [607, 38] on div "Add Sheet" at bounding box center [480, 30] width 639 height 18
click at [701, 93] on div "Add Column" at bounding box center [413, 206] width 754 height 271
click at [674, 75] on div "Add Column" at bounding box center [413, 206] width 754 height 271
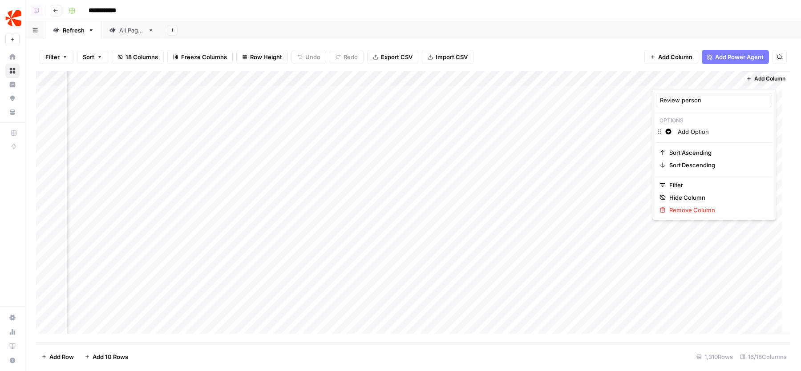
click at [685, 132] on input "Add Option" at bounding box center [723, 131] width 90 height 9
click at [704, 146] on input "Person 1" at bounding box center [729, 145] width 102 height 9
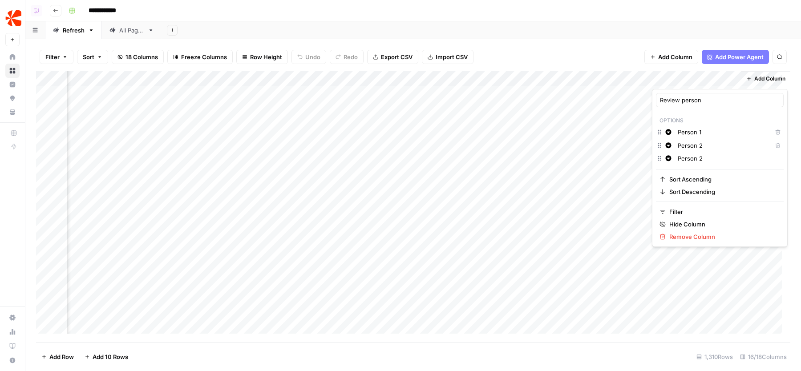
type input "Person 2"
click at [629, 29] on div "Add Sheet" at bounding box center [480, 30] width 639 height 18
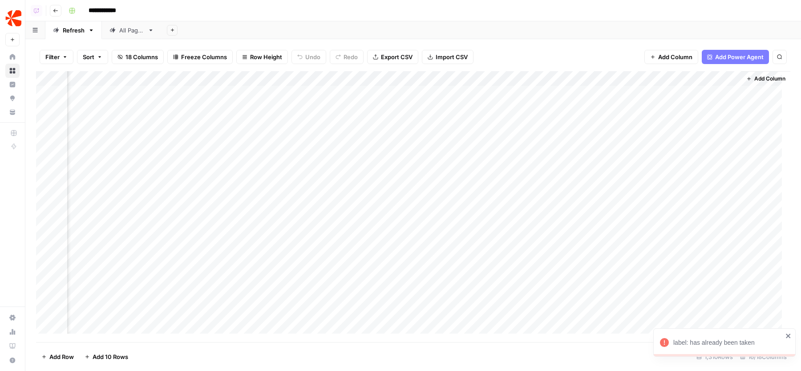
click at [687, 91] on div "Add Column" at bounding box center [413, 206] width 754 height 271
click at [684, 128] on button "Person 1" at bounding box center [681, 127] width 30 height 11
click at [682, 113] on div "Add Column" at bounding box center [413, 206] width 754 height 271
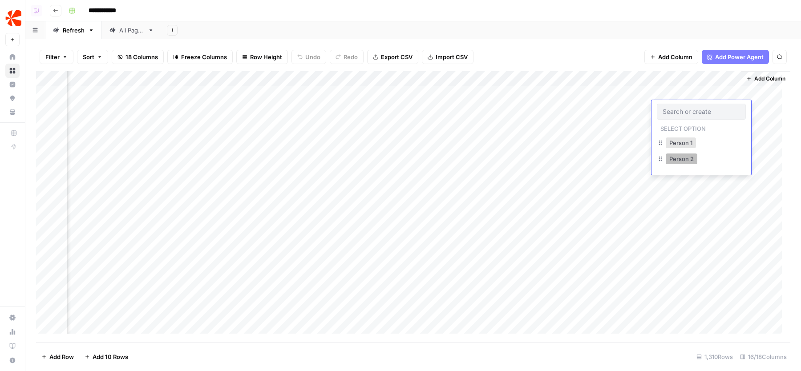
click at [688, 156] on button "Person 2" at bounding box center [682, 158] width 32 height 11
click at [687, 127] on div "Add Column" at bounding box center [413, 206] width 754 height 271
click at [675, 158] on button "Person 1" at bounding box center [681, 158] width 30 height 11
click at [542, 13] on div "**********" at bounding box center [428, 11] width 727 height 14
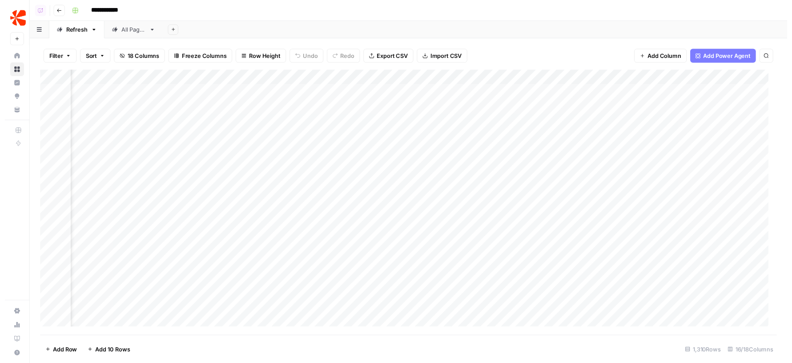
scroll to position [0, 872]
click at [478, 21] on div "Add Sheet" at bounding box center [480, 30] width 639 height 18
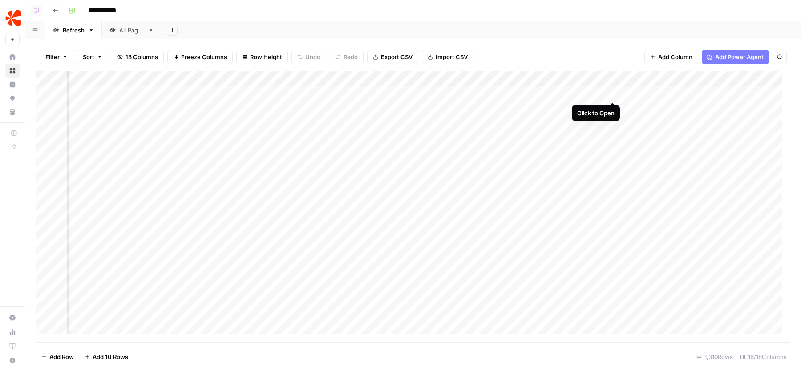
click at [614, 93] on div "Add Column" at bounding box center [413, 206] width 754 height 271
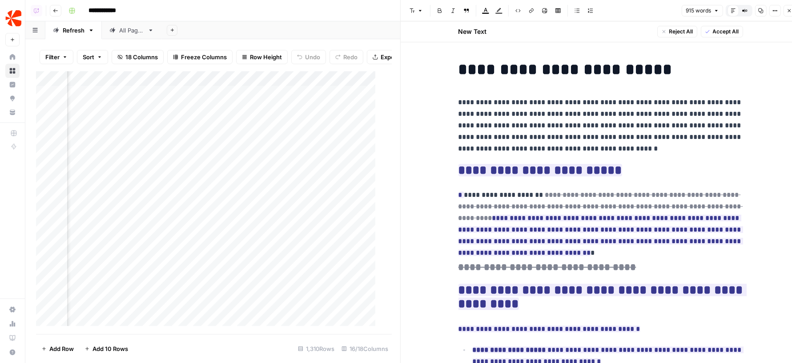
click at [727, 34] on span "Accept All" at bounding box center [726, 32] width 26 height 8
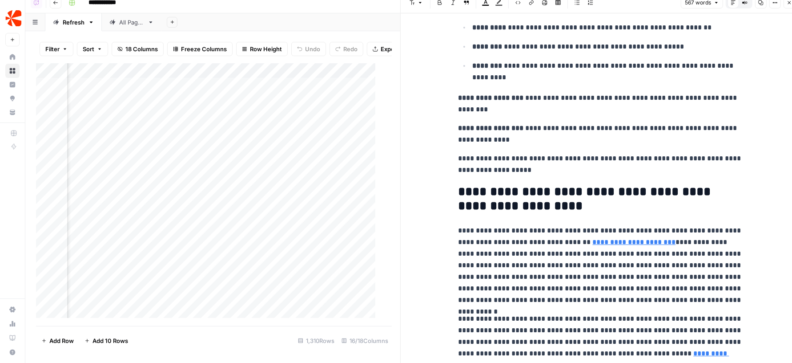
scroll to position [688, 0]
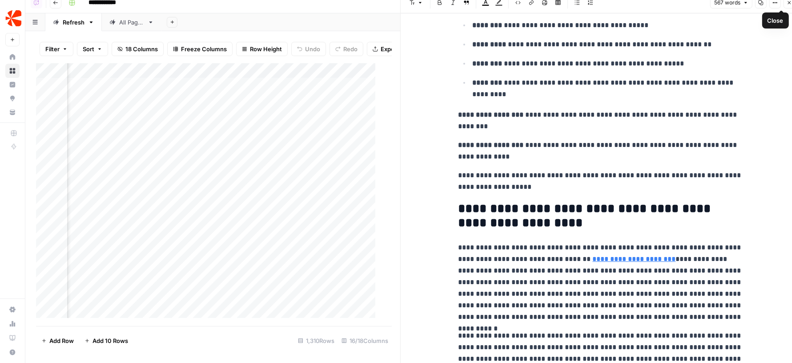
click at [790, 4] on icon "button" at bounding box center [789, 2] width 5 height 5
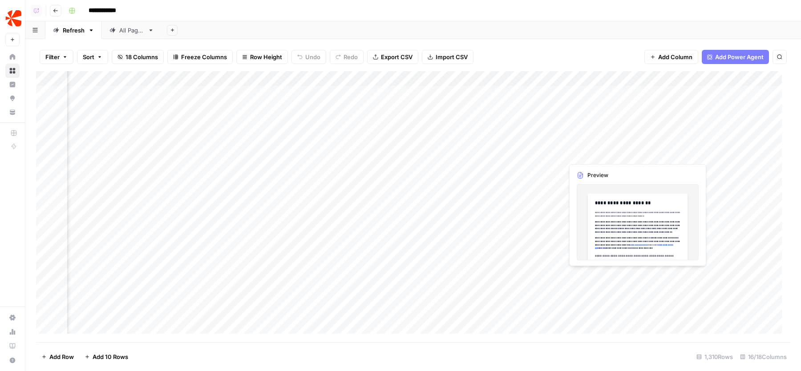
scroll to position [0, 944]
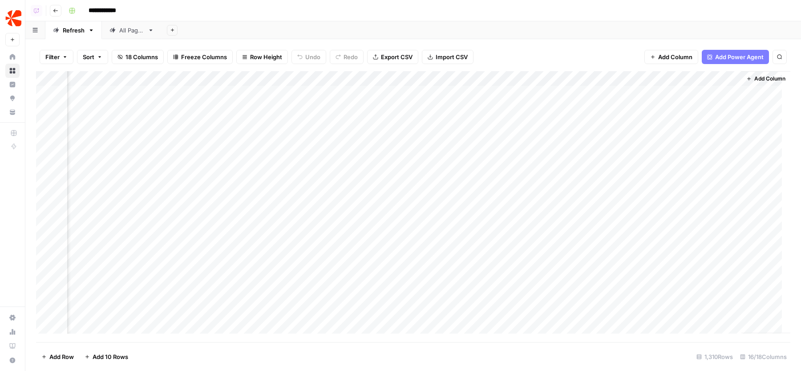
click at [763, 79] on span "Add Column" at bounding box center [769, 79] width 31 height 8
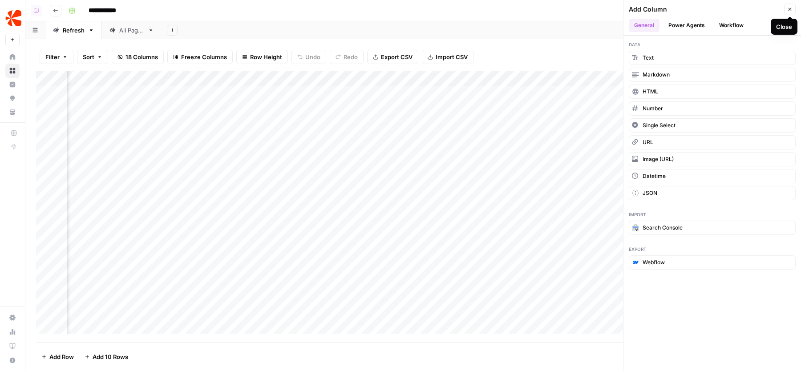
click at [794, 13] on button "Close" at bounding box center [790, 10] width 12 height 12
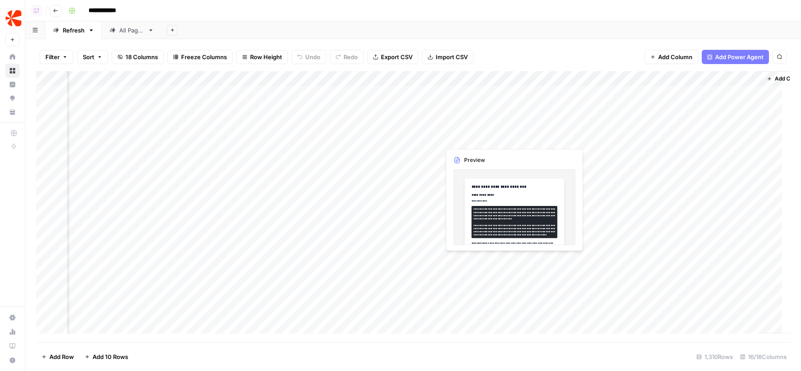
scroll to position [0, 891]
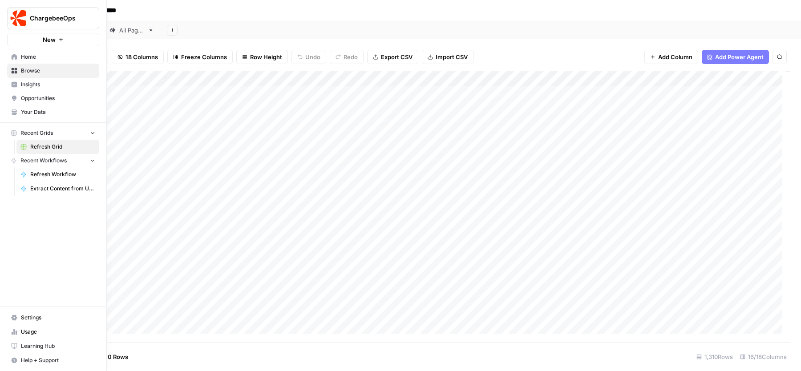
click at [35, 108] on span "Your Data" at bounding box center [58, 112] width 74 height 8
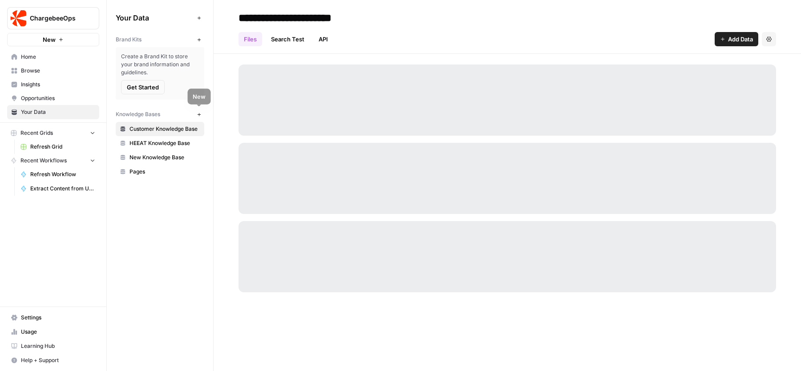
click at [199, 114] on icon "button" at bounding box center [198, 114] width 3 height 3
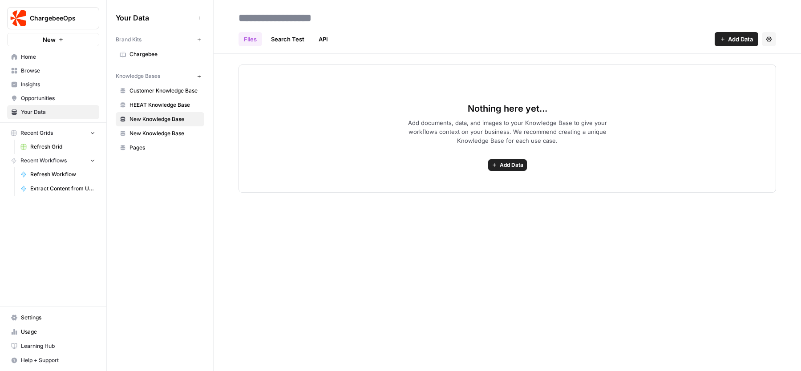
click at [296, 16] on input at bounding box center [306, 18] width 142 height 18
type input "*****"
click at [470, 29] on div "Files Search Test API Add Data Settings" at bounding box center [506, 35] width 537 height 21
click at [312, 15] on input "*****" at bounding box center [306, 18] width 142 height 18
click at [401, 23] on div "*****" at bounding box center [506, 18] width 537 height 14
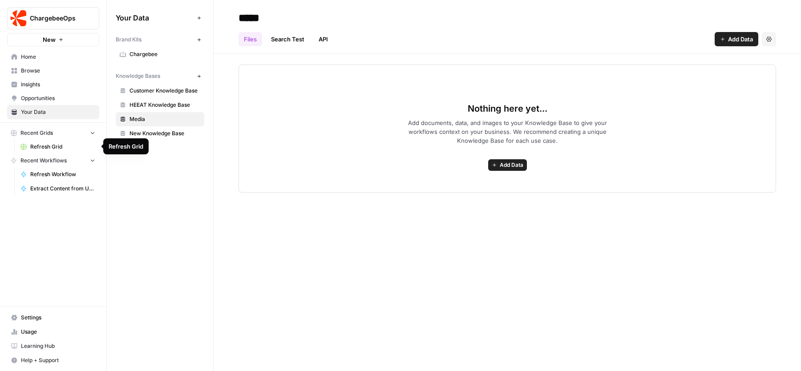
click at [56, 148] on span "Refresh Grid" at bounding box center [62, 147] width 65 height 8
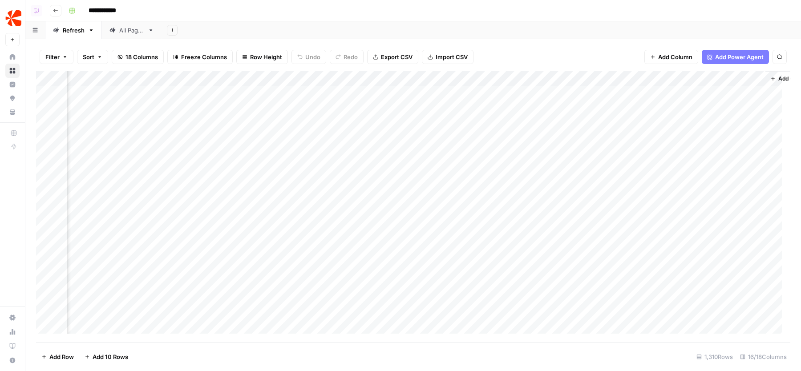
scroll to position [0, 923]
click at [350, 24] on div "Add Sheet" at bounding box center [480, 30] width 639 height 18
click at [726, 20] on header "**********" at bounding box center [412, 10] width 775 height 21
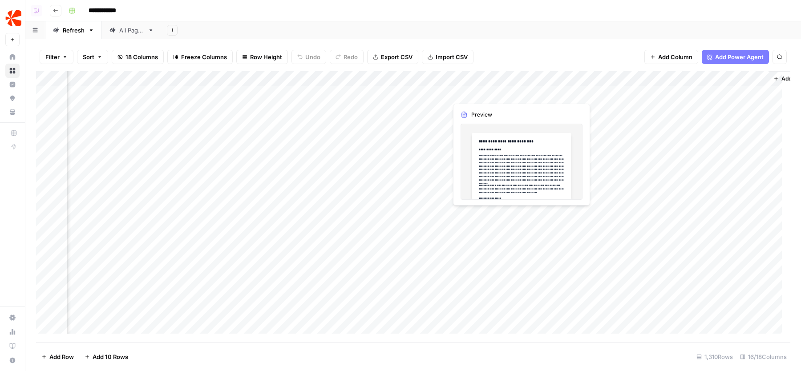
click at [699, 16] on div "**********" at bounding box center [428, 11] width 727 height 14
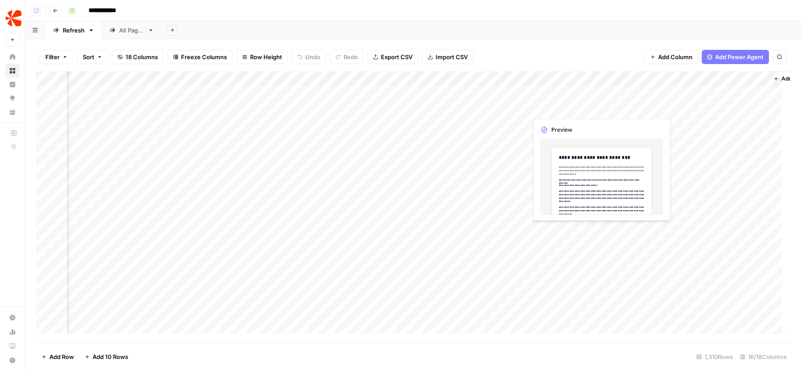
click at [589, 105] on div "Add Column" at bounding box center [413, 206] width 754 height 271
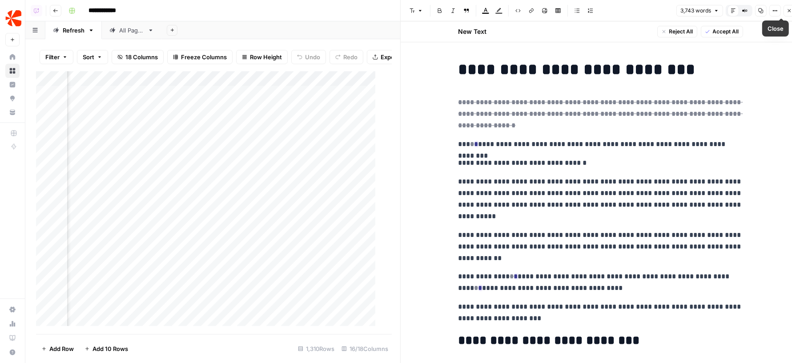
click at [789, 13] on button "Close" at bounding box center [790, 11] width 12 height 12
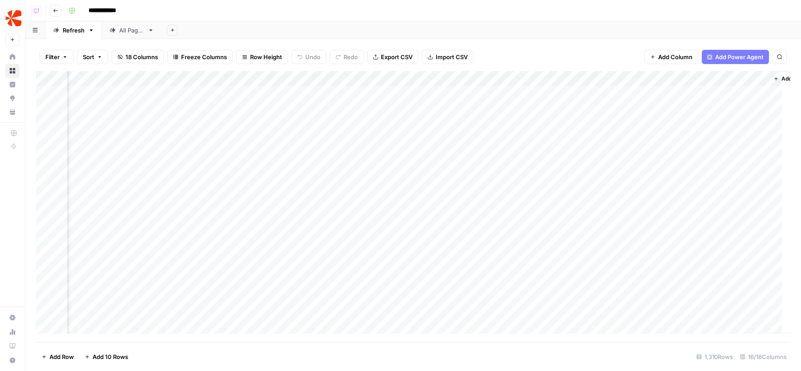
click at [726, 15] on div "**********" at bounding box center [428, 11] width 727 height 14
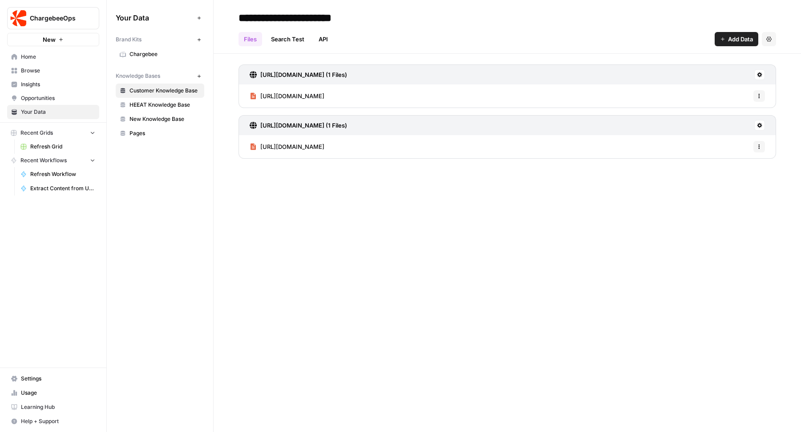
click at [154, 51] on span "Chargebee" at bounding box center [164, 54] width 71 height 8
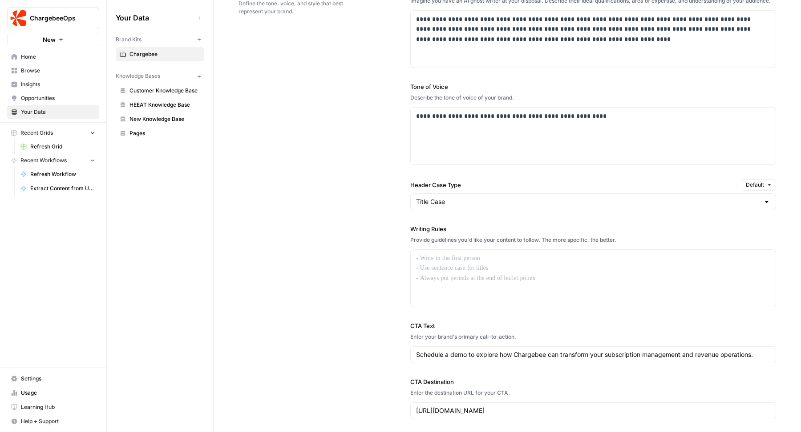
scroll to position [1067, 0]
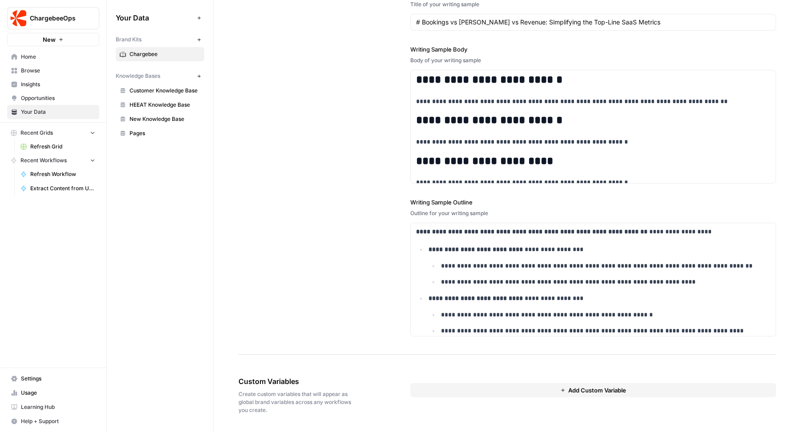
click at [431, 390] on button "Add Custom Variable" at bounding box center [593, 390] width 366 height 14
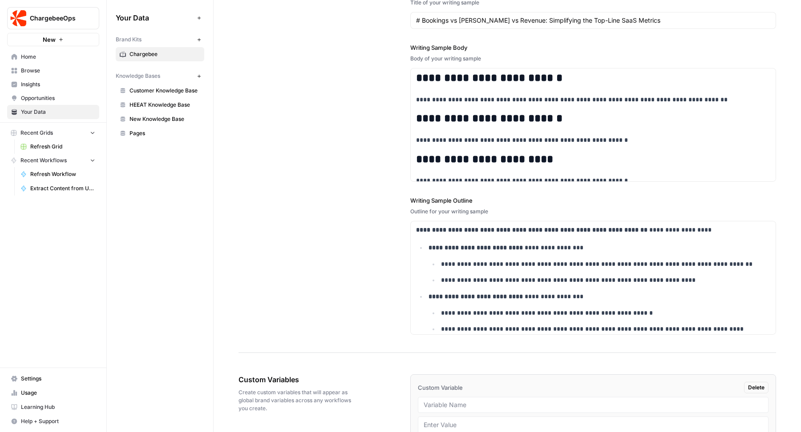
scroll to position [1140, 0]
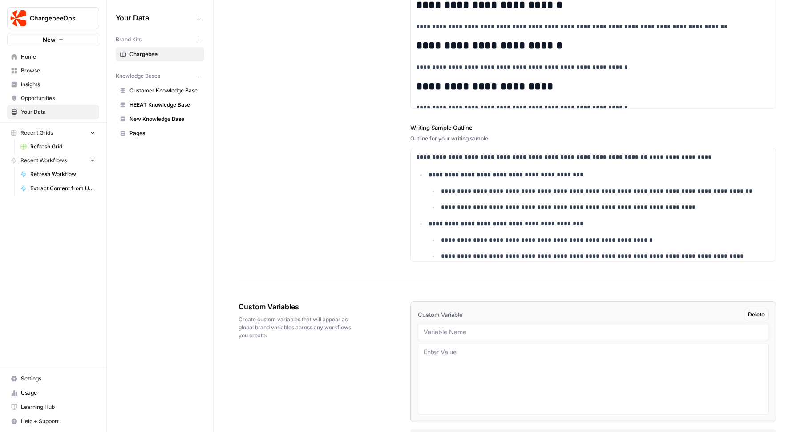
click at [466, 334] on input "text" at bounding box center [593, 332] width 339 height 8
type input "Glossary Writing Samples"
click at [357, 240] on div "**********" at bounding box center [506, 60] width 537 height 440
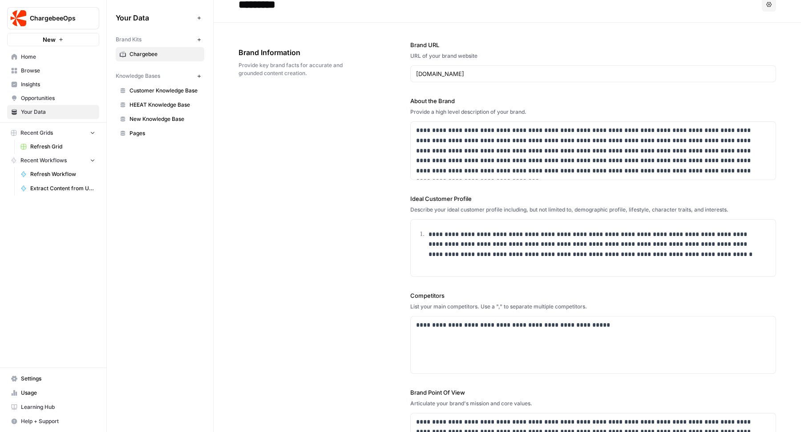
scroll to position [0, 0]
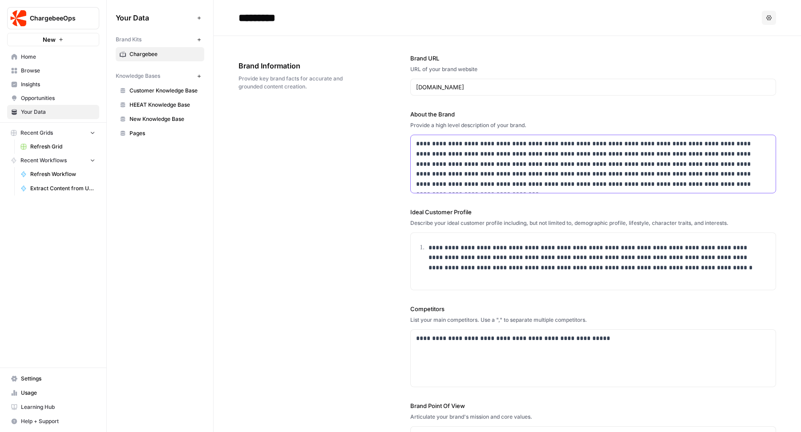
click at [479, 150] on p "**********" at bounding box center [590, 164] width 348 height 51
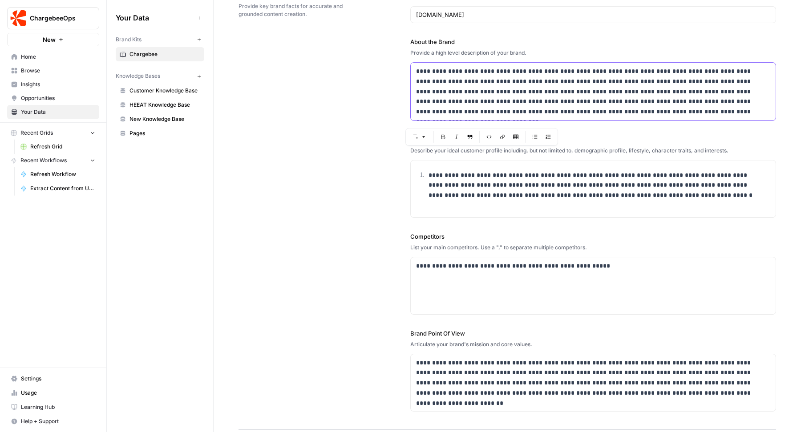
scroll to position [125, 0]
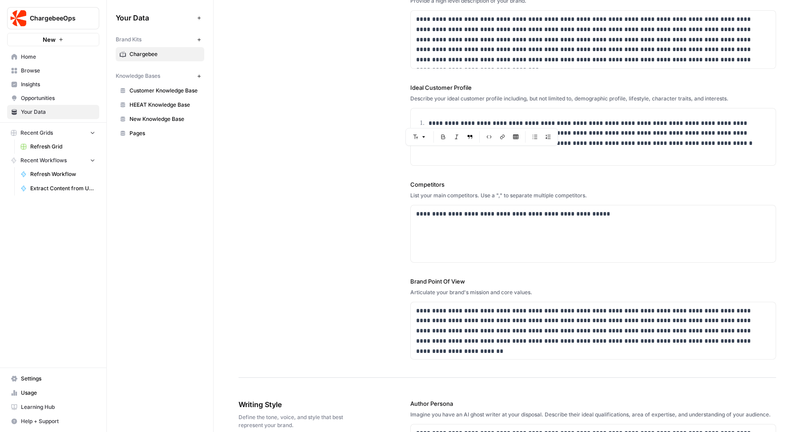
click at [359, 203] on div "**********" at bounding box center [506, 144] width 537 height 467
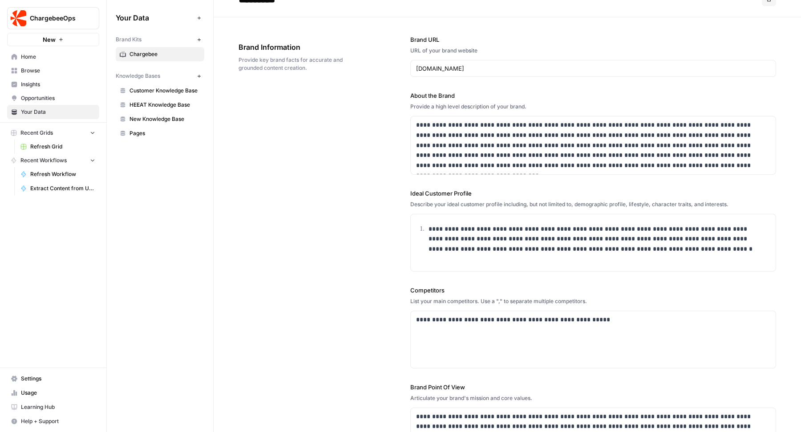
scroll to position [0, 0]
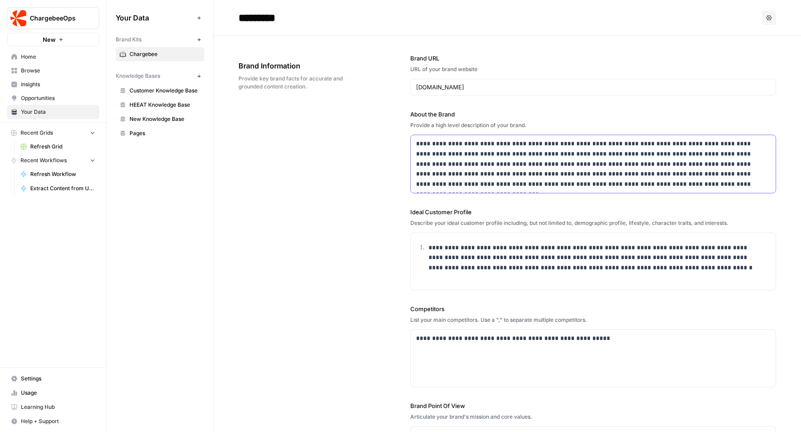
click at [490, 155] on p "**********" at bounding box center [590, 164] width 348 height 51
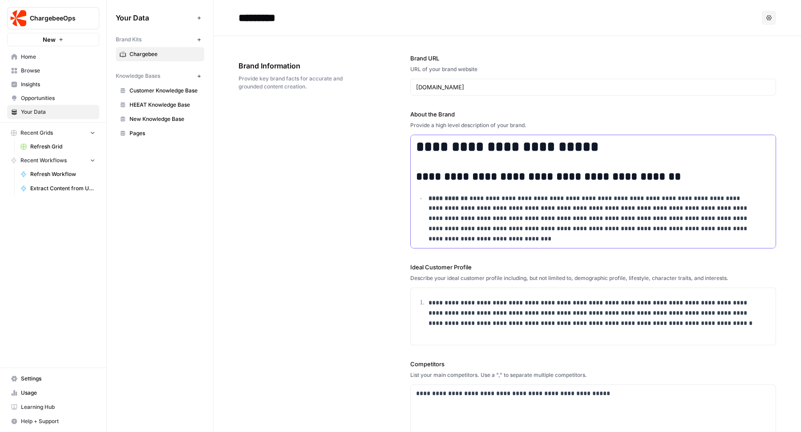
scroll to position [3095, 0]
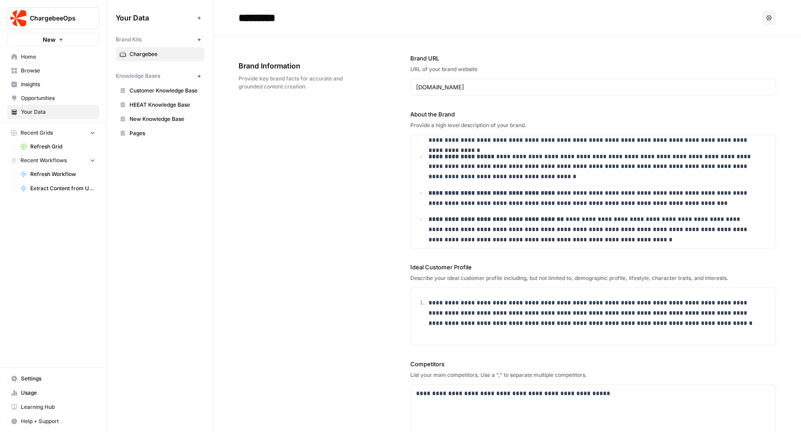
click at [393, 195] on div "**********" at bounding box center [506, 297] width 537 height 522
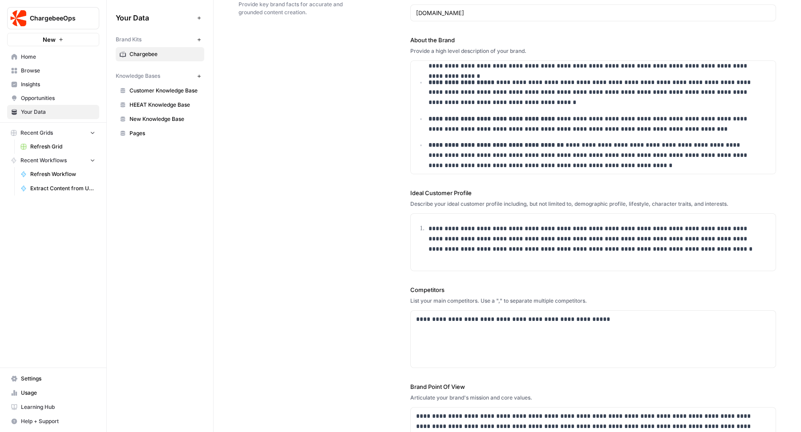
scroll to position [224, 0]
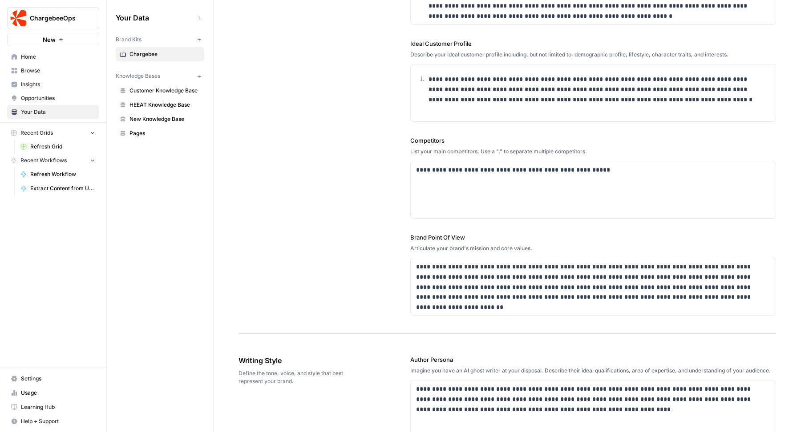
click at [352, 183] on div "**********" at bounding box center [506, 73] width 537 height 522
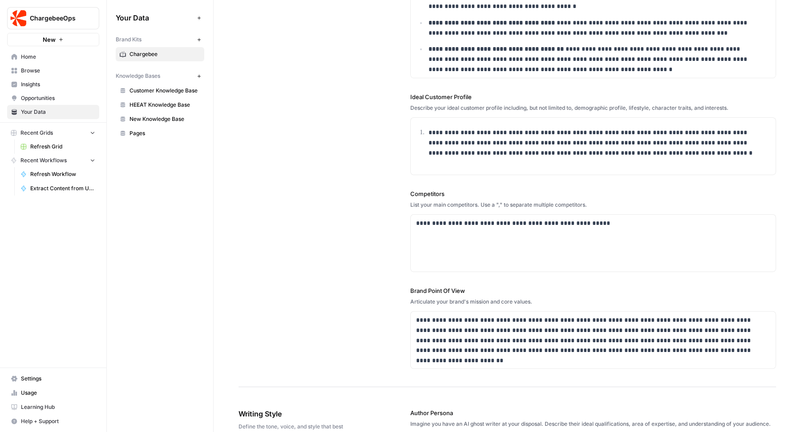
scroll to position [125, 0]
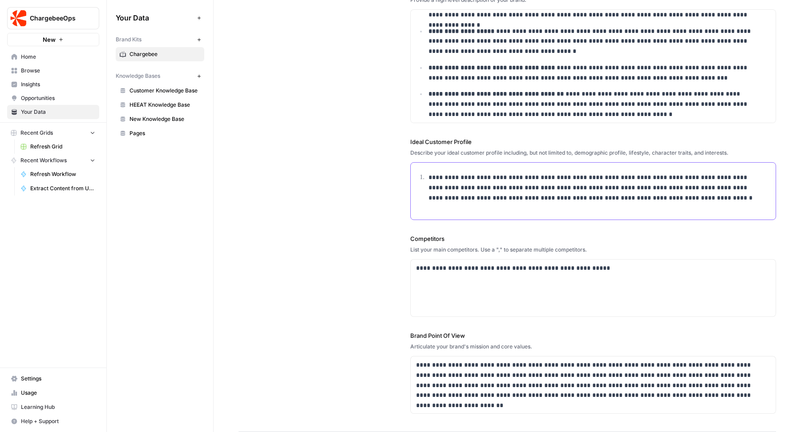
click at [523, 174] on p "**********" at bounding box center [596, 188] width 336 height 30
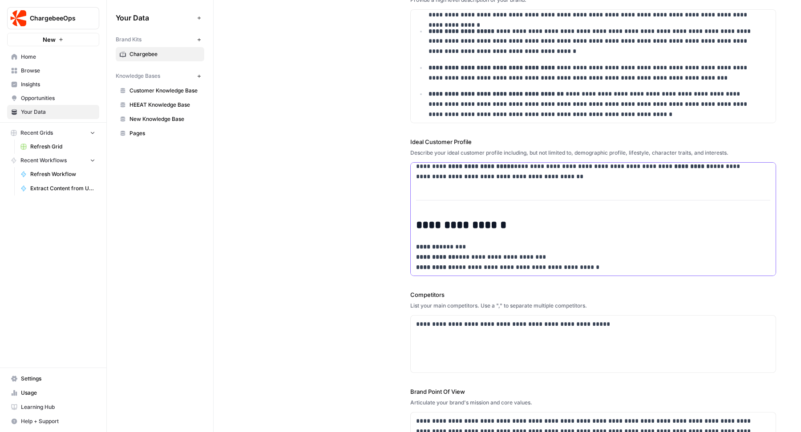
scroll to position [9563, 0]
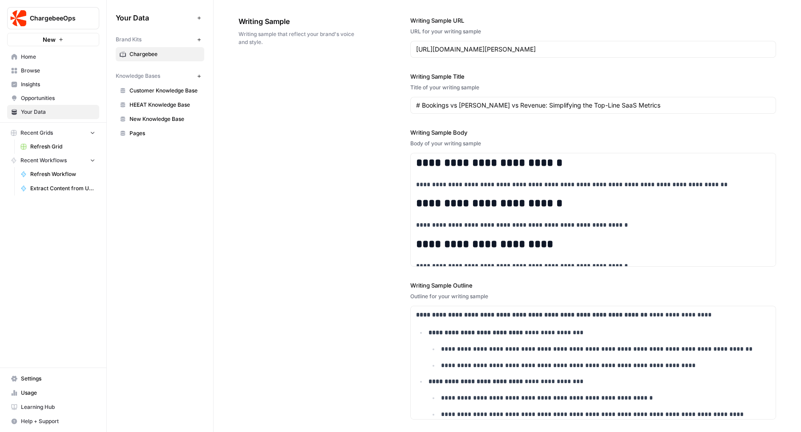
scroll to position [1283, 0]
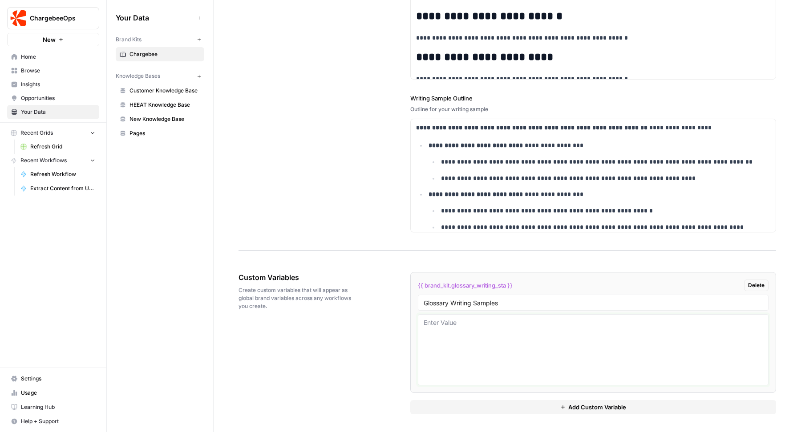
click at [497, 346] on textarea at bounding box center [593, 350] width 339 height 63
paste textarea "# What is a Purchase Order? Purchase Order (PO) is an official order form submi…"
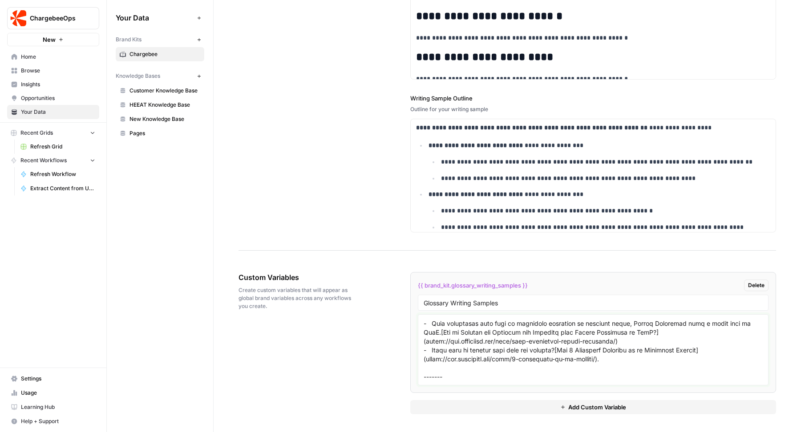
scroll to position [416, 0]
paste textarea "# What is Value Based Pricing? Value-based pricing , also known as value-added …"
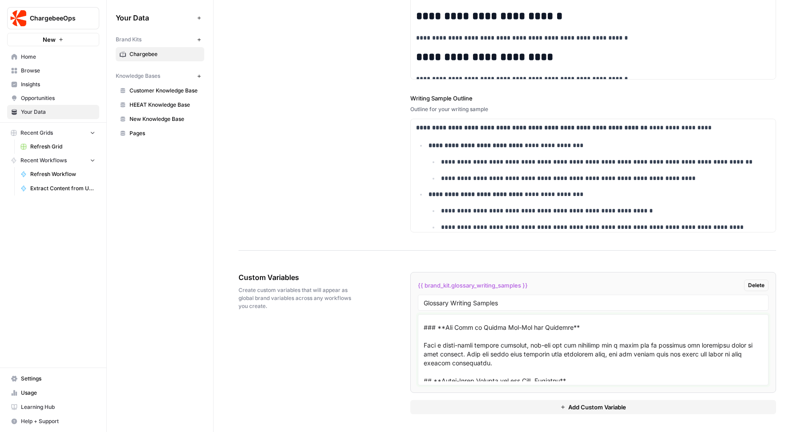
scroll to position [3958, 0]
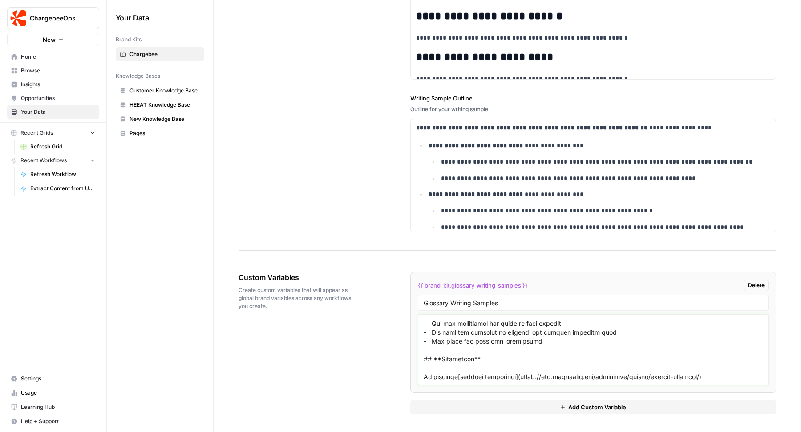
click at [714, 369] on textarea at bounding box center [593, 350] width 339 height 63
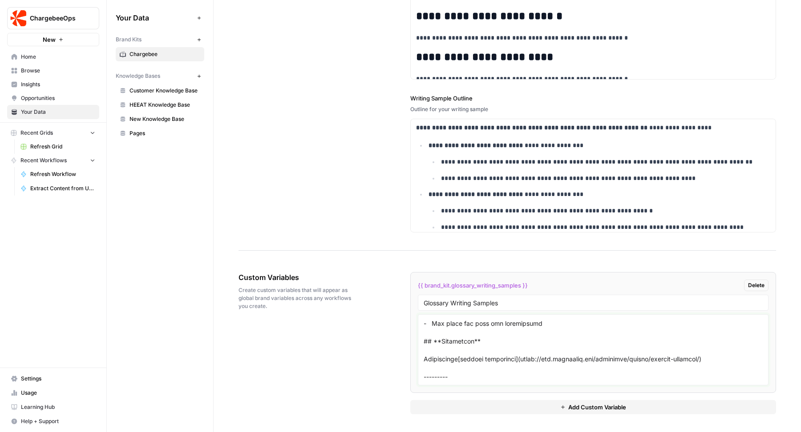
scroll to position [3984, 0]
paste textarea "# What is Volume Discounting? Volume discount (also known as a quantity discoun…"
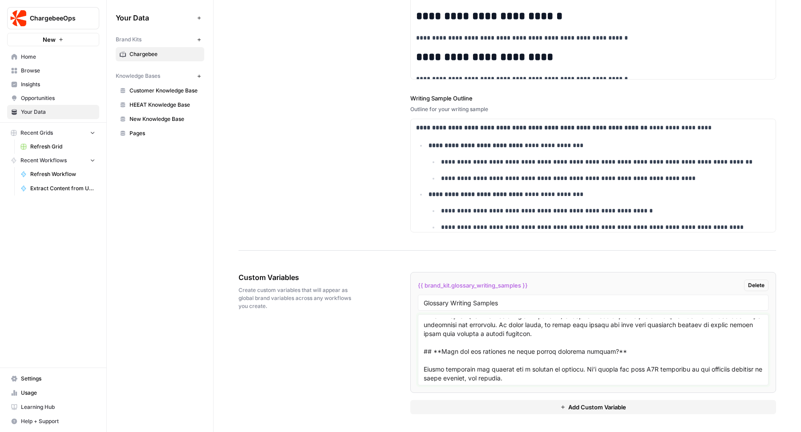
scroll to position [5434, 0]
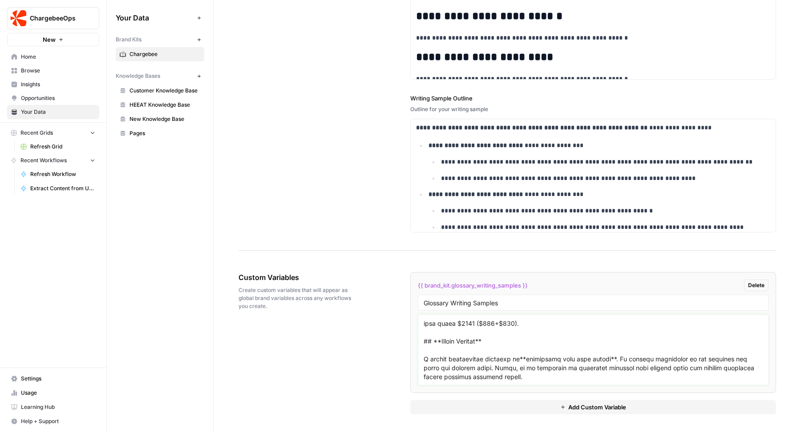
type textarea "# What is a Purchase Order? Purchase Order (PO) is an official order form submi…"
click at [378, 331] on div "Custom Variables Create custom variables that will appear as global brand varia…" at bounding box center [506, 343] width 537 height 178
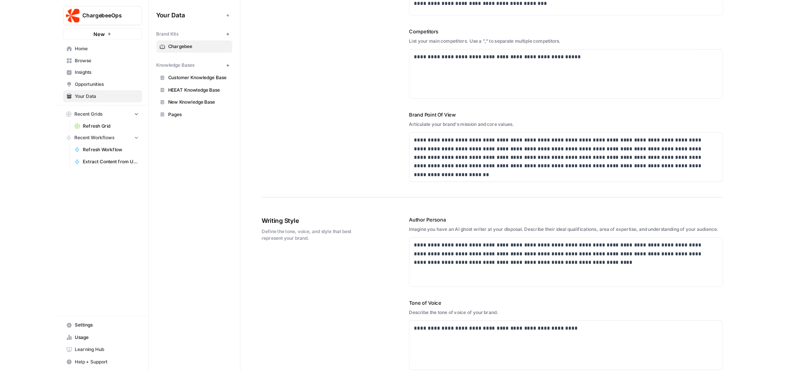
scroll to position [0, 0]
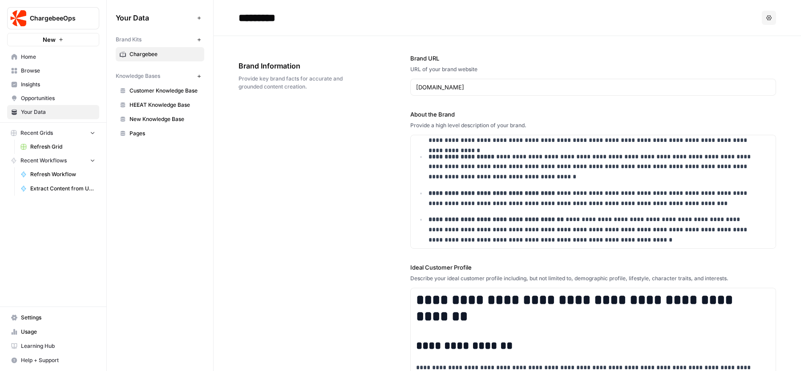
click at [277, 121] on div "**********" at bounding box center [506, 325] width 537 height 578
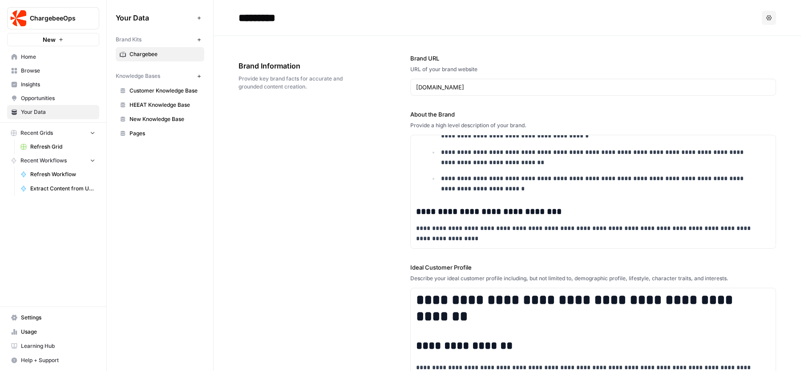
scroll to position [819, 0]
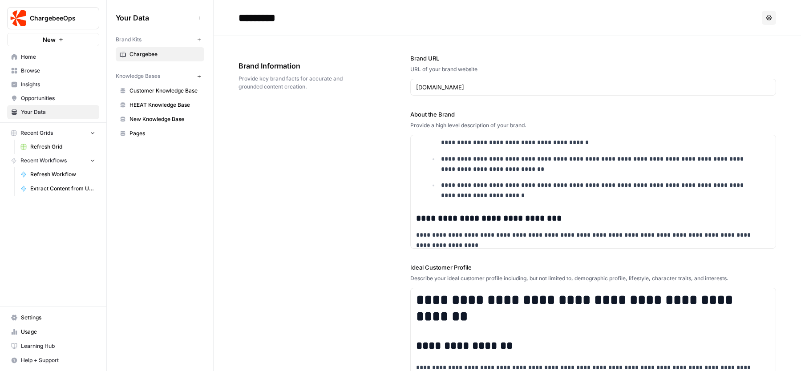
click at [150, 133] on span "Pages" at bounding box center [164, 133] width 71 height 8
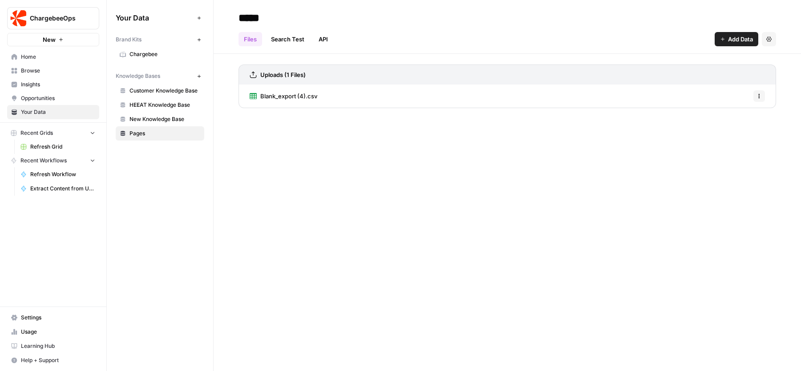
click at [367, 98] on div "Blank_export (4).csv Options" at bounding box center [506, 96] width 537 height 23
click at [284, 93] on span "Blank_export (4).csv" at bounding box center [288, 96] width 57 height 9
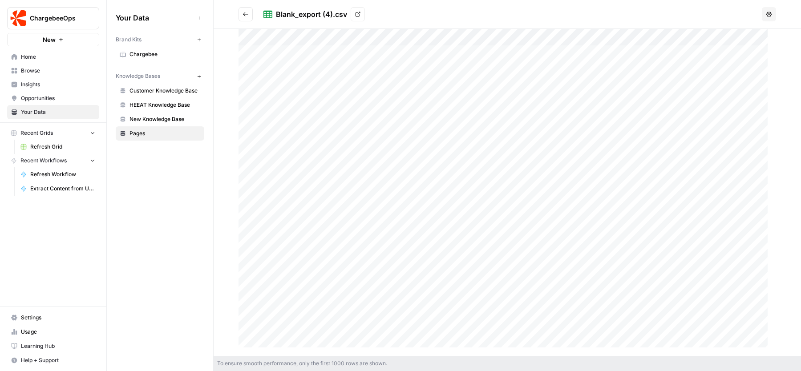
click at [246, 13] on icon "Go back" at bounding box center [245, 14] width 6 height 6
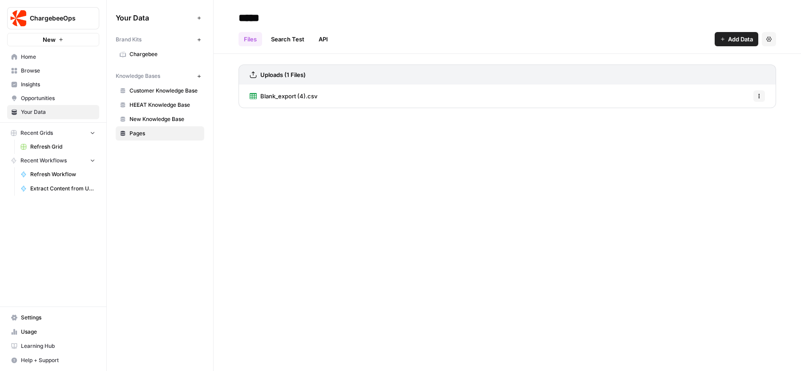
click at [375, 106] on div "Blank_export (4).csv Options" at bounding box center [506, 96] width 537 height 23
click at [142, 52] on span "Chargebee" at bounding box center [164, 54] width 71 height 8
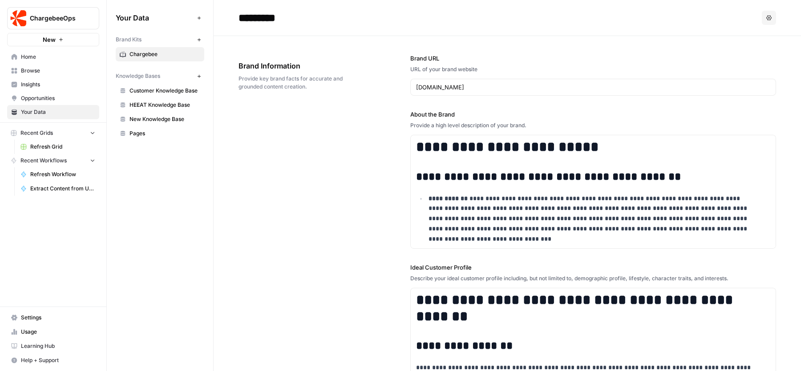
click at [355, 216] on div "**********" at bounding box center [506, 325] width 537 height 578
click at [268, 203] on div "**********" at bounding box center [506, 325] width 537 height 578
drag, startPoint x: 454, startPoint y: 148, endPoint x: 501, endPoint y: 211, distance: 79.2
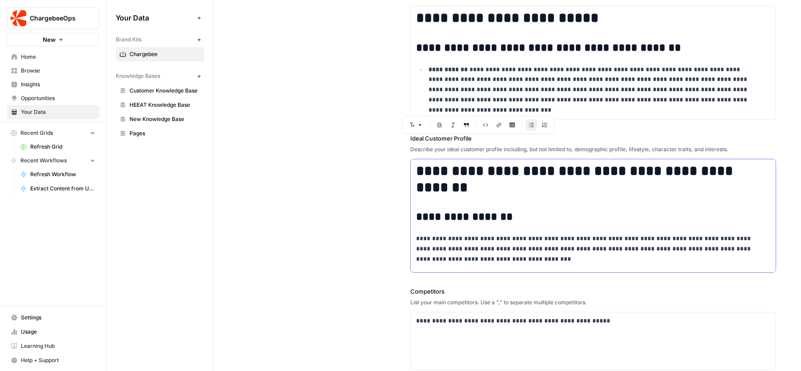
drag, startPoint x: 436, startPoint y: 175, endPoint x: 509, endPoint y: 235, distance: 94.8
drag, startPoint x: 425, startPoint y: 170, endPoint x: 531, endPoint y: 240, distance: 126.6
click at [340, 255] on div "**********" at bounding box center [506, 196] width 537 height 578
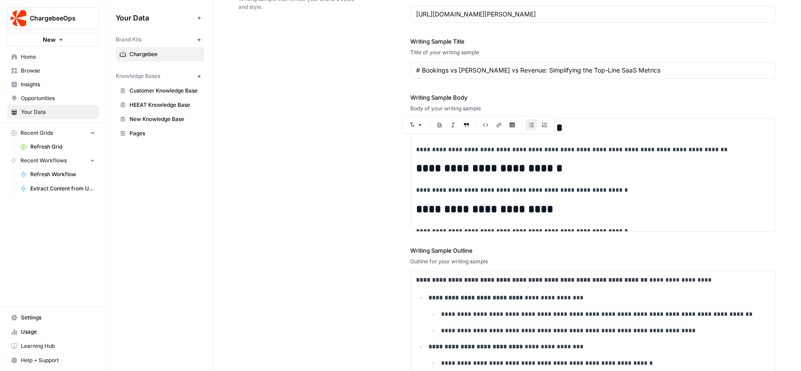
scroll to position [1344, 0]
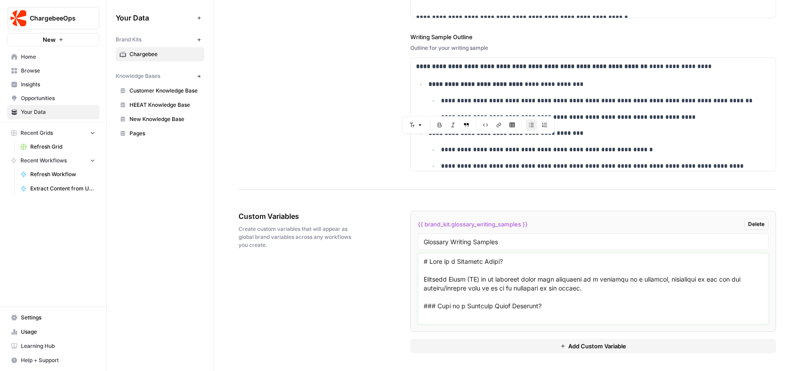
click at [446, 262] on textarea at bounding box center [593, 288] width 339 height 63
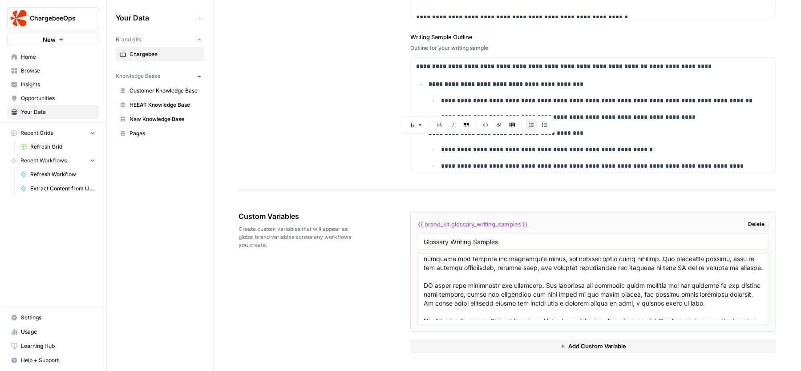
scroll to position [214, 0]
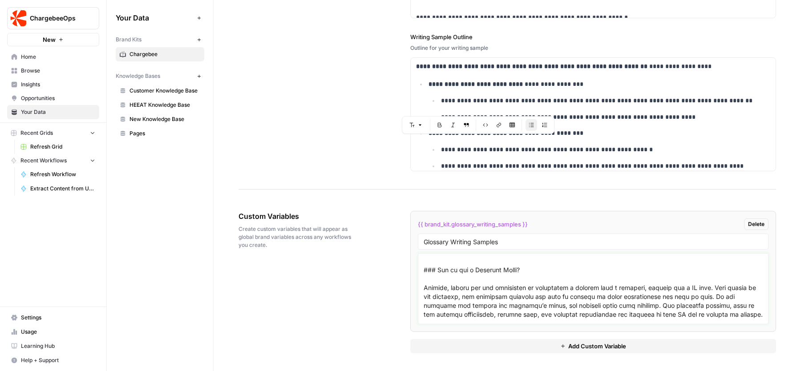
drag, startPoint x: 430, startPoint y: 261, endPoint x: 521, endPoint y: 303, distance: 100.1
click at [521, 303] on textarea at bounding box center [593, 288] width 339 height 63
click at [486, 292] on textarea at bounding box center [593, 288] width 339 height 63
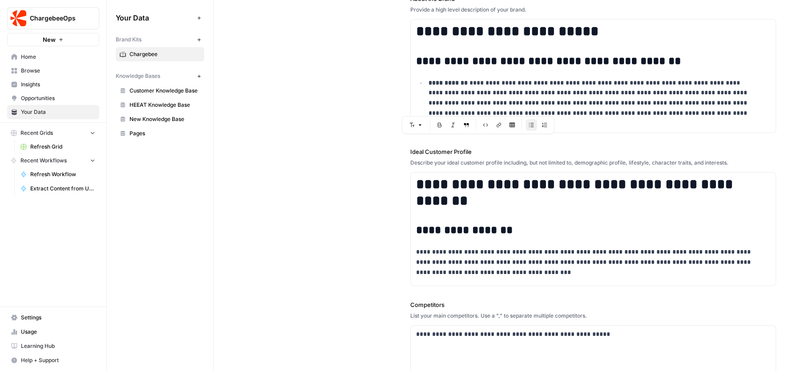
scroll to position [0, 0]
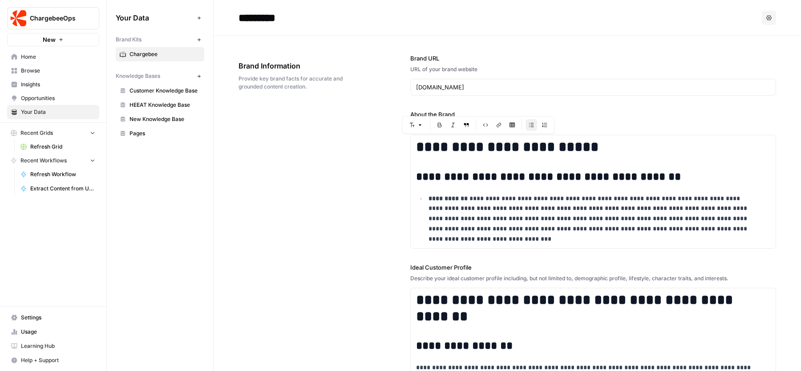
click at [289, 138] on div "**********" at bounding box center [506, 325] width 537 height 578
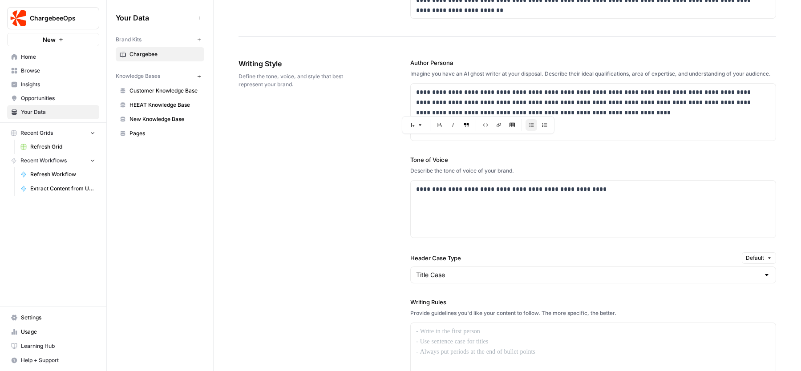
scroll to position [749, 0]
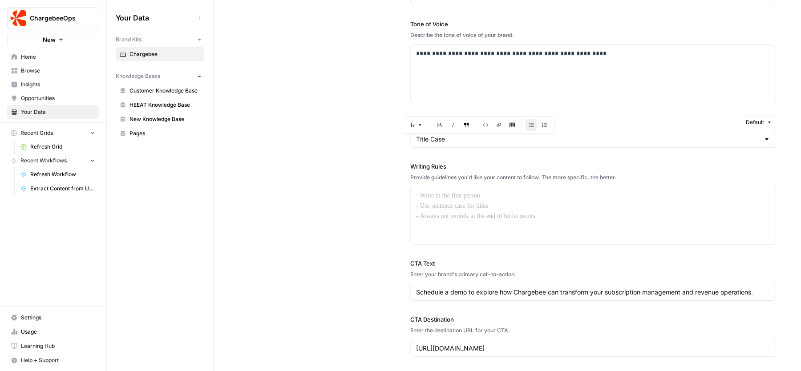
click at [289, 138] on div "**********" at bounding box center [506, 140] width 537 height 470
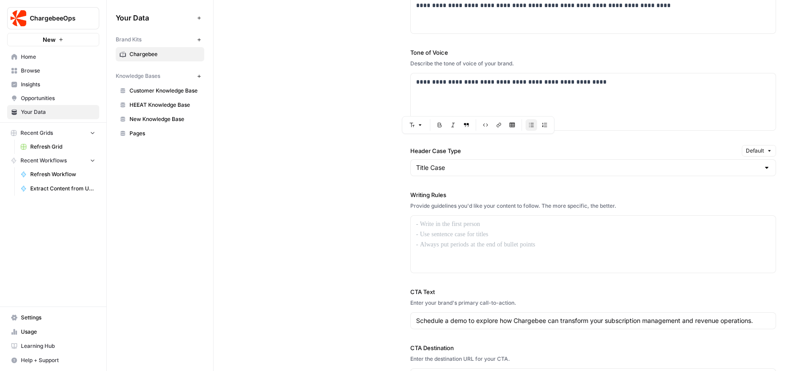
scroll to position [674, 0]
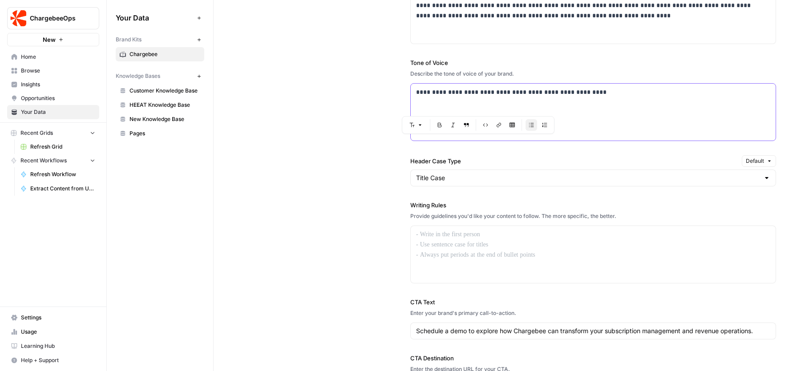
click at [533, 97] on p "**********" at bounding box center [590, 92] width 348 height 10
click at [482, 263] on div at bounding box center [593, 254] width 365 height 57
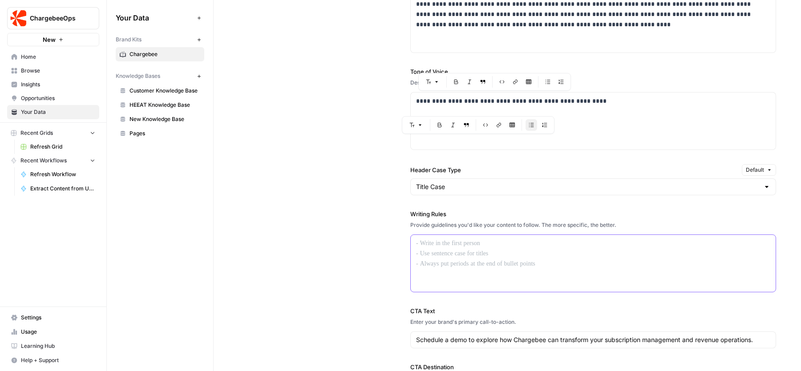
scroll to position [664, 0]
click at [581, 117] on div "**********" at bounding box center [593, 122] width 365 height 57
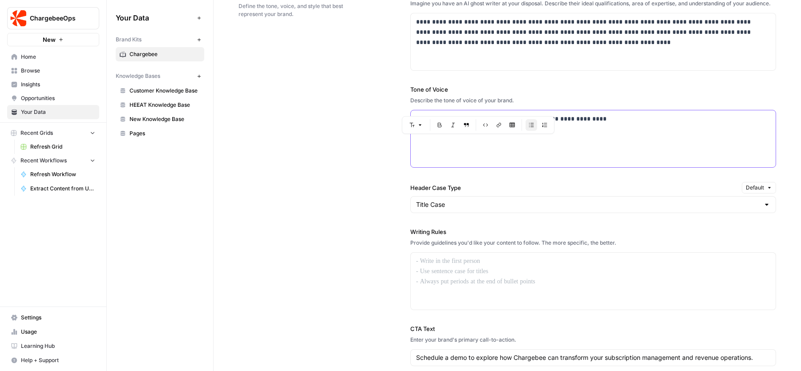
scroll to position [640, 0]
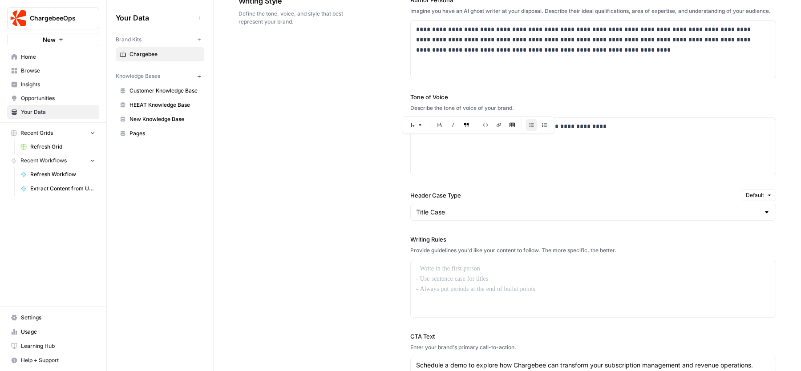
click at [327, 97] on div "**********" at bounding box center [506, 213] width 537 height 470
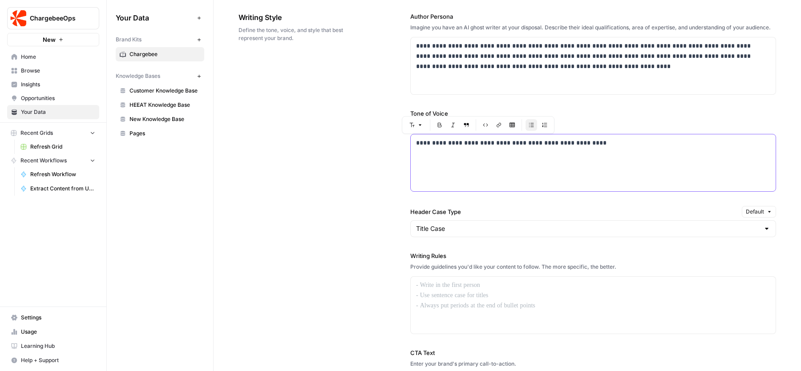
click at [448, 167] on div "**********" at bounding box center [593, 162] width 365 height 57
click at [460, 291] on p at bounding box center [593, 285] width 354 height 10
click at [481, 177] on div "**********" at bounding box center [593, 162] width 365 height 57
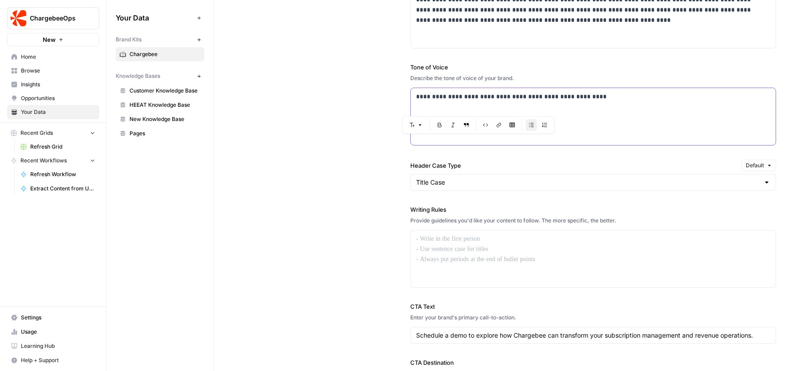
scroll to position [677, 0]
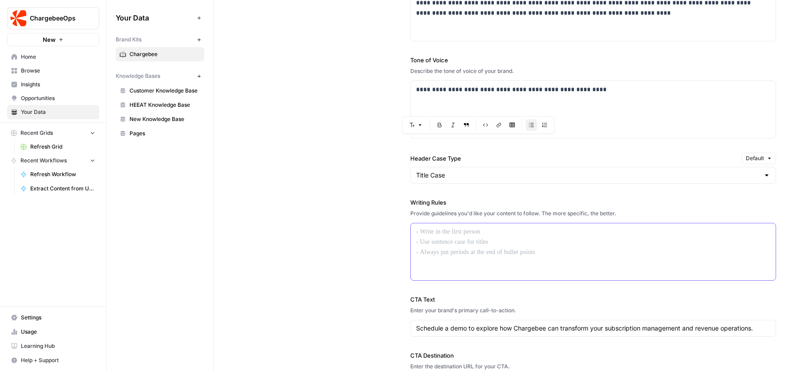
click at [471, 247] on div at bounding box center [593, 251] width 365 height 57
click at [312, 177] on div "**********" at bounding box center [506, 176] width 537 height 470
click at [429, 95] on p "**********" at bounding box center [590, 90] width 348 height 10
click at [370, 93] on div "**********" at bounding box center [506, 176] width 537 height 470
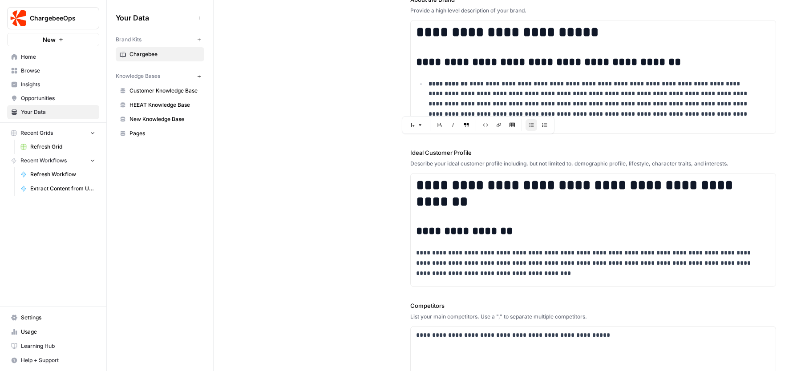
scroll to position [0, 0]
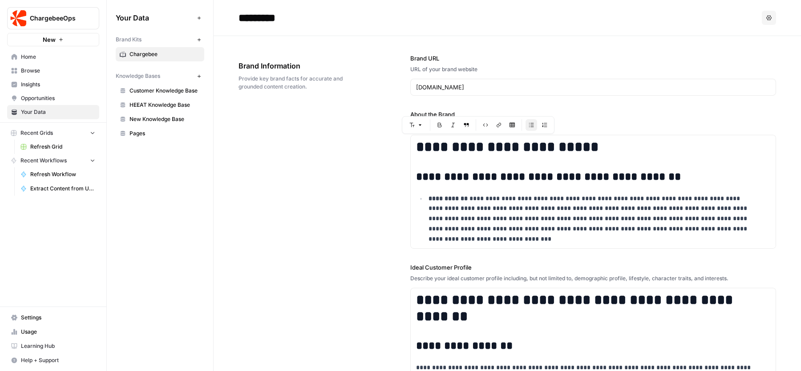
click at [342, 93] on div "Brand Information Provide key brand facts for accurate and grounded content cre…" at bounding box center [299, 76] width 122 height 66
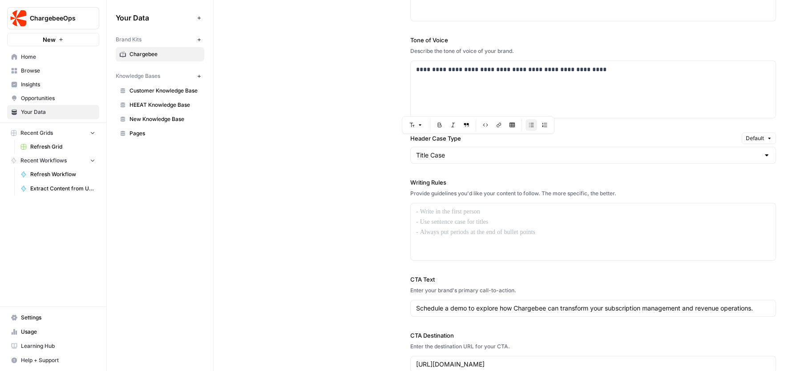
scroll to position [698, 0]
click at [295, 201] on div "**********" at bounding box center [506, 155] width 537 height 470
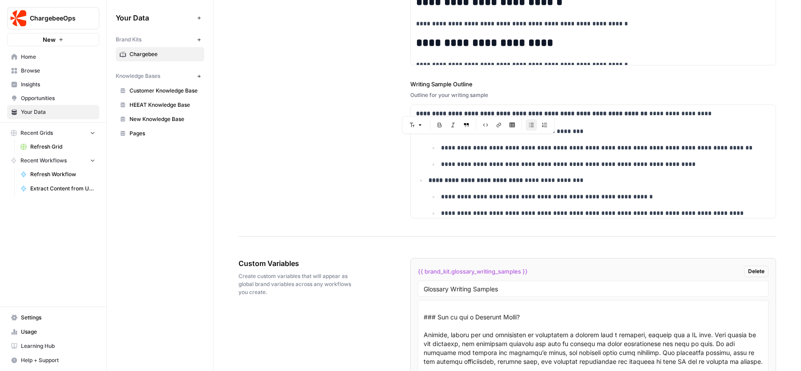
scroll to position [1344, 0]
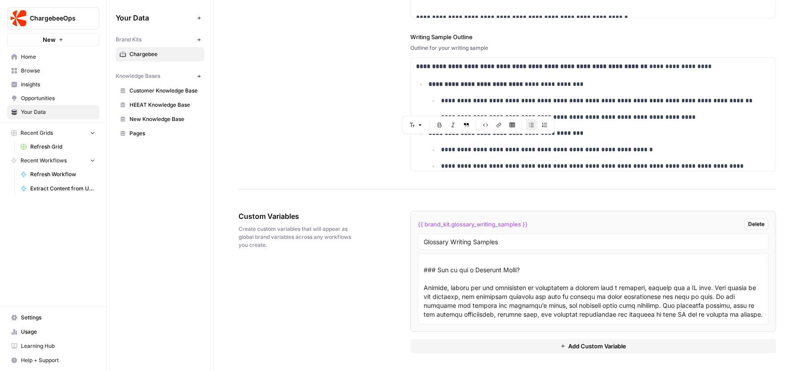
click at [502, 351] on button "Add Custom Variable" at bounding box center [593, 346] width 366 height 14
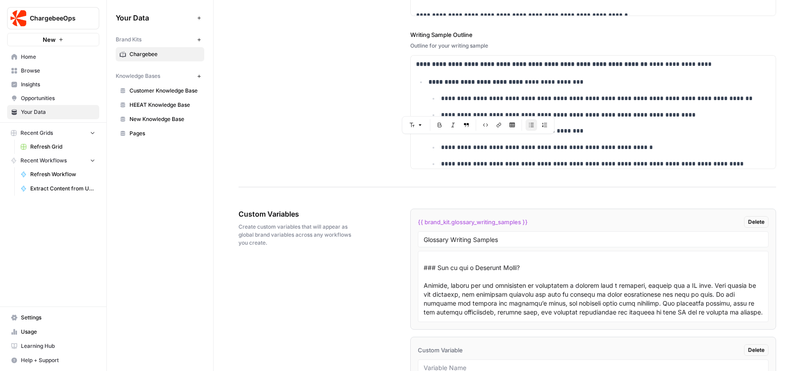
scroll to position [1472, 0]
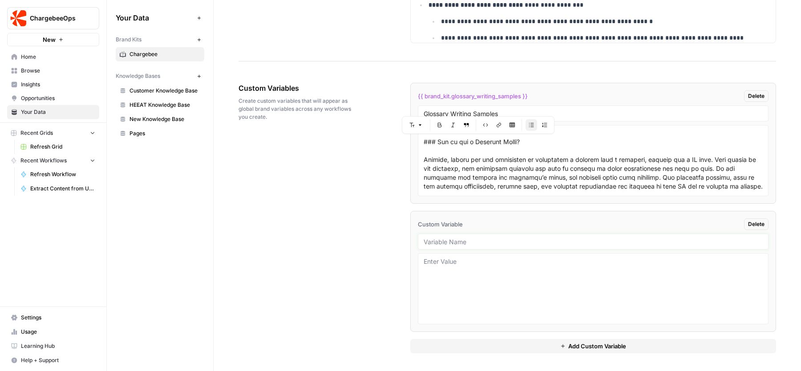
click at [471, 242] on input "text" at bounding box center [593, 242] width 339 height 8
type input "Glossary Instructions"
click at [324, 203] on div "Custom Variables Create custom variables that will appear as global brand varia…" at bounding box center [506, 218] width 537 height 306
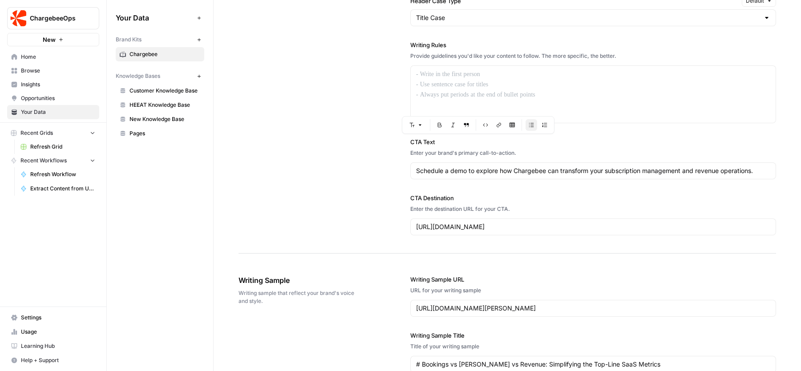
scroll to position [836, 0]
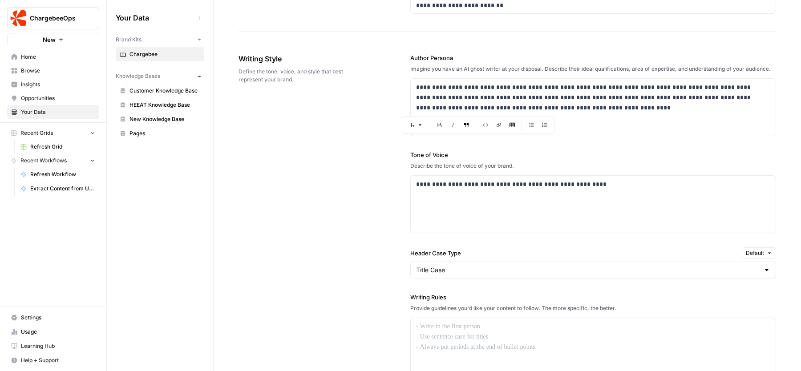
click at [326, 172] on div "**********" at bounding box center [506, 271] width 537 height 470
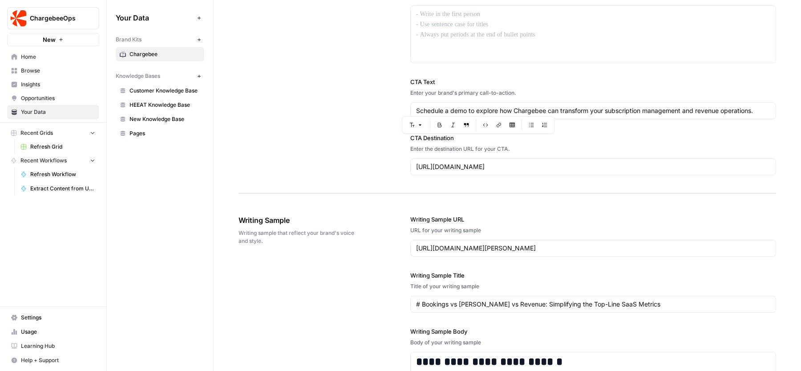
scroll to position [1472, 0]
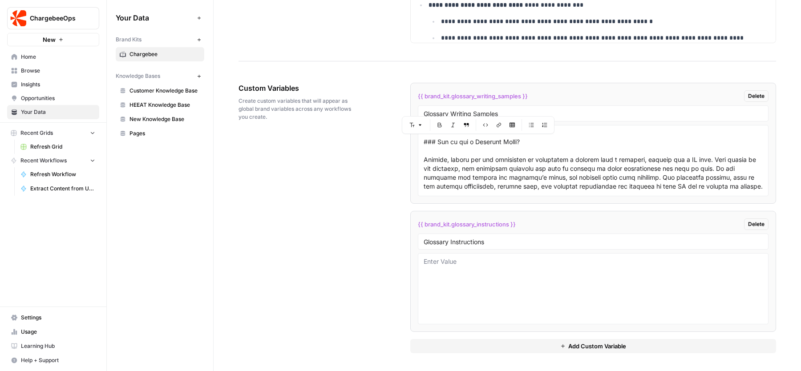
click at [314, 242] on div "Custom Variables Create custom variables that will appear as global brand varia…" at bounding box center [506, 218] width 537 height 306
click at [486, 240] on input "Glossary Instructions" at bounding box center [593, 242] width 339 height 8
click at [569, 169] on textarea at bounding box center [593, 160] width 339 height 63
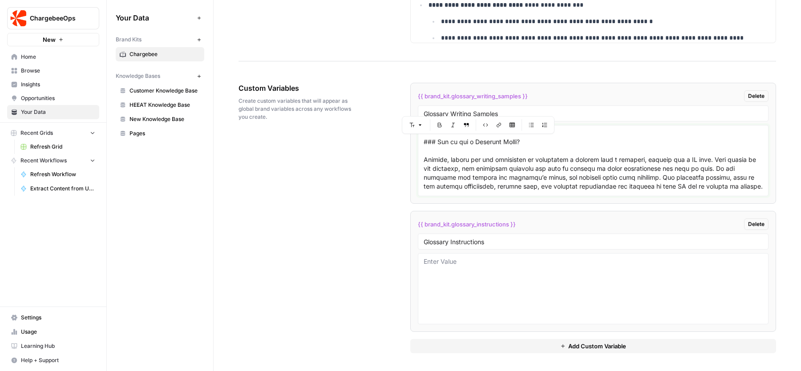
click at [569, 169] on textarea at bounding box center [593, 160] width 339 height 63
click at [394, 95] on div "Custom Variables Create custom variables that will appear as global brand varia…" at bounding box center [506, 218] width 537 height 306
click at [378, 243] on div "Custom Variables Create custom variables that will appear as global brand varia…" at bounding box center [506, 218] width 537 height 306
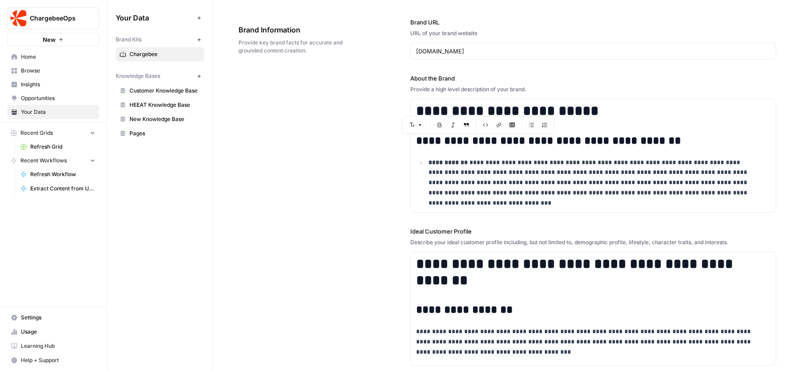
scroll to position [0, 0]
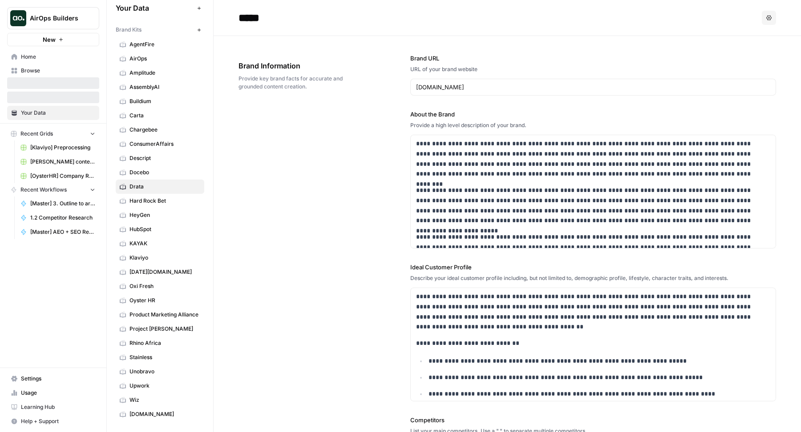
scroll to position [12, 0]
click at [51, 59] on span "Home" at bounding box center [58, 57] width 74 height 8
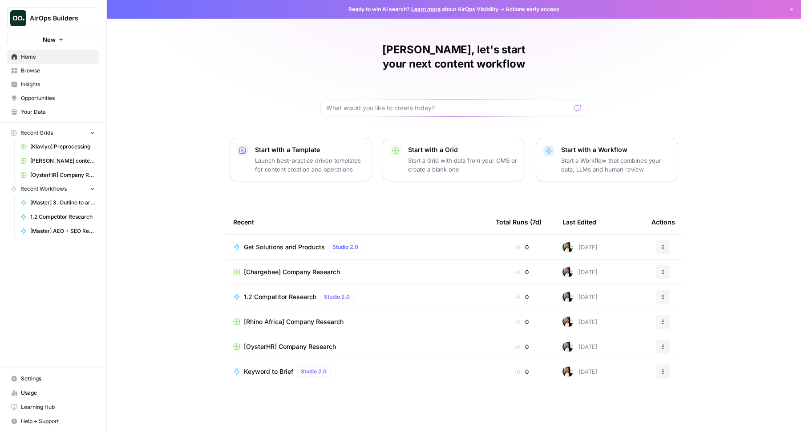
click at [265, 268] on span "[Chargebee] Company Research" at bounding box center [292, 272] width 96 height 9
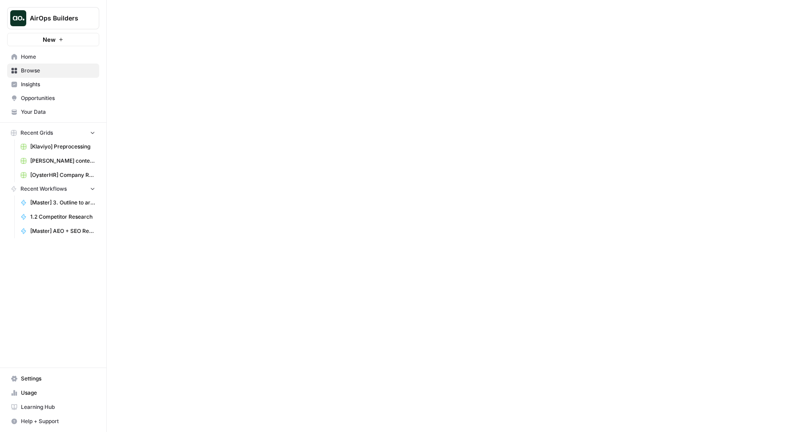
click at [54, 61] on link "Home" at bounding box center [53, 57] width 92 height 14
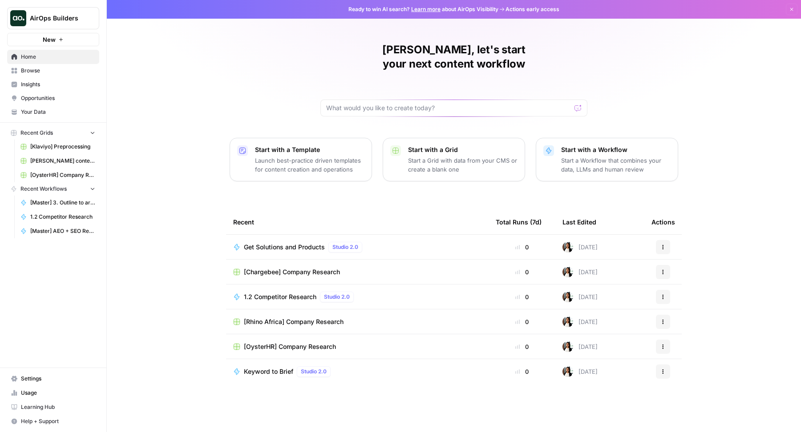
click at [271, 243] on span "Get Solutions and Products" at bounding box center [284, 247] width 81 height 9
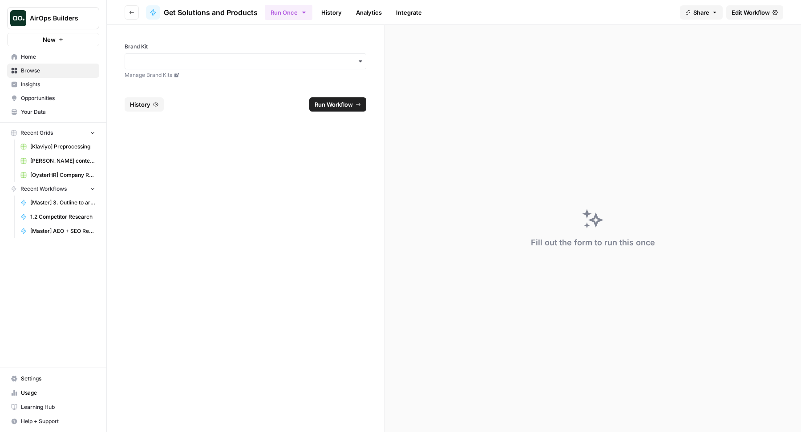
click at [322, 15] on link "History" at bounding box center [331, 12] width 31 height 14
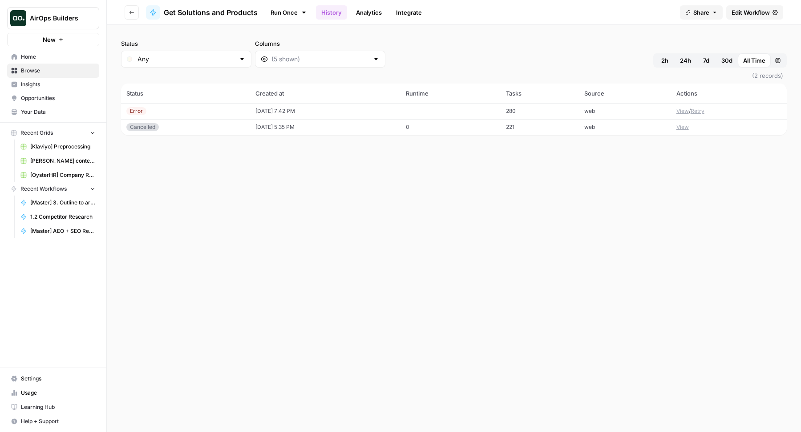
click at [291, 10] on link "Run Once" at bounding box center [289, 12] width 48 height 15
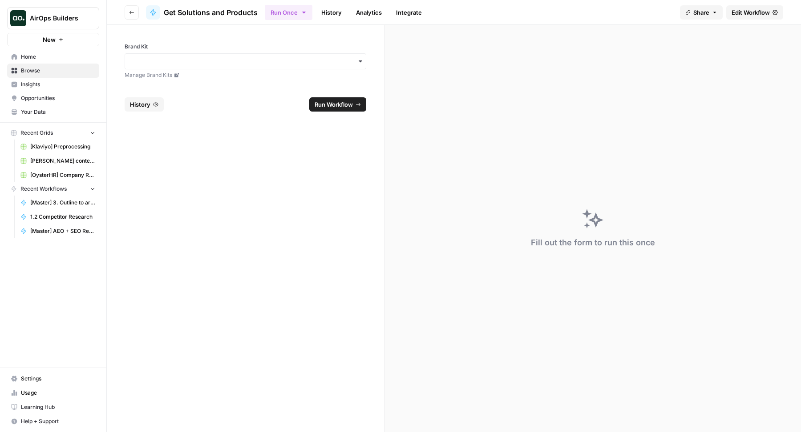
click at [743, 15] on span "Edit Workflow" at bounding box center [750, 12] width 38 height 9
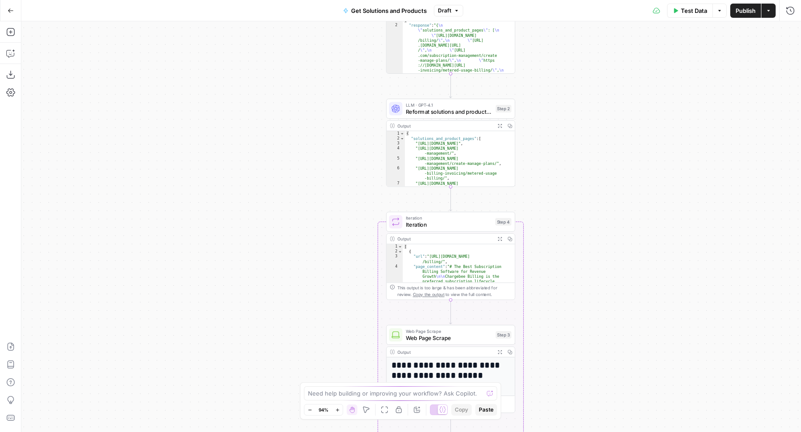
click at [509, 238] on icon "button" at bounding box center [509, 239] width 4 height 4
click at [9, 14] on button "Go Back" at bounding box center [11, 11] width 16 height 16
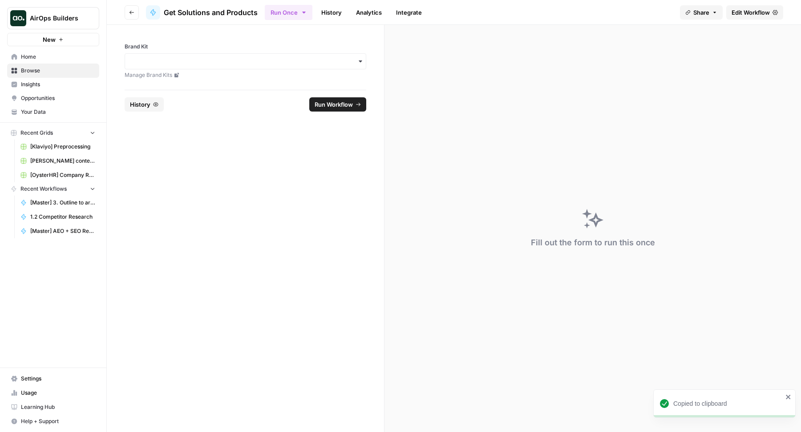
click at [34, 117] on link "Your Data" at bounding box center [53, 112] width 92 height 14
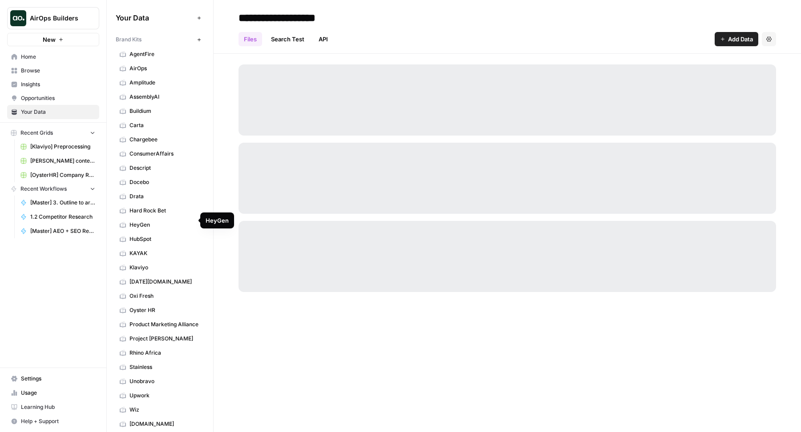
click at [156, 264] on span "Klaviyo" at bounding box center [164, 268] width 71 height 8
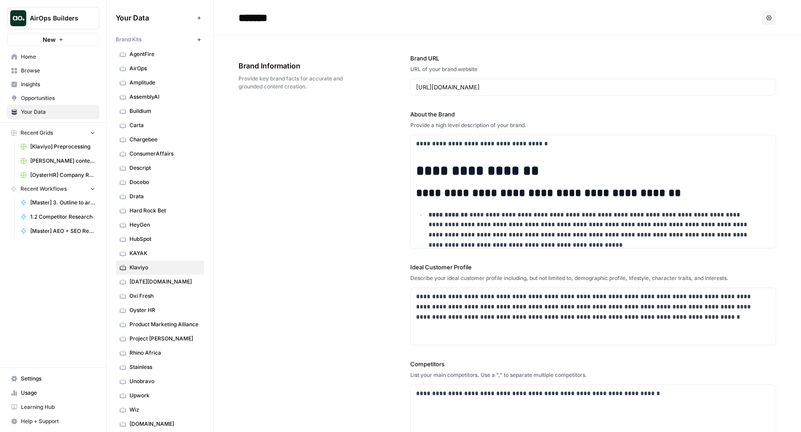
scroll to position [294, 0]
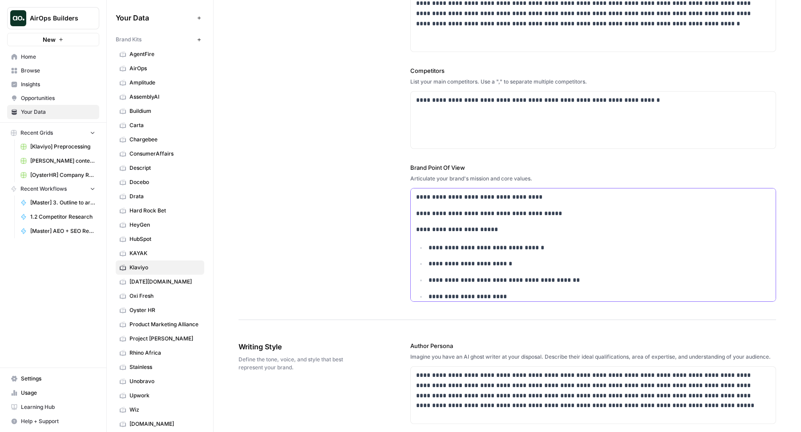
click at [485, 257] on ul "**********" at bounding box center [593, 313] width 354 height 141
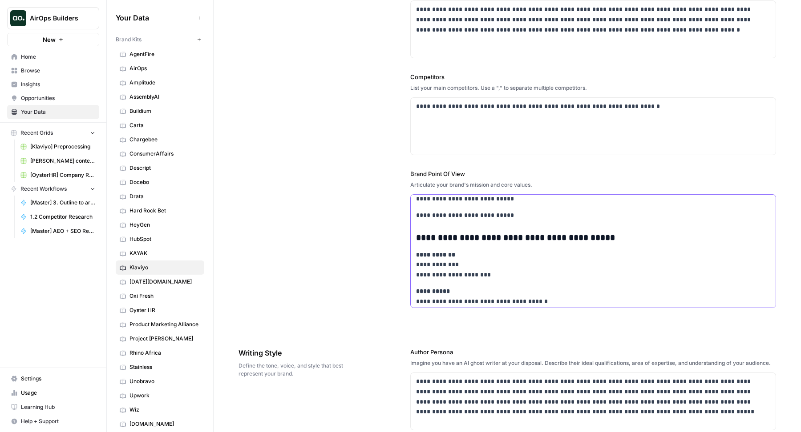
scroll to position [2967, 0]
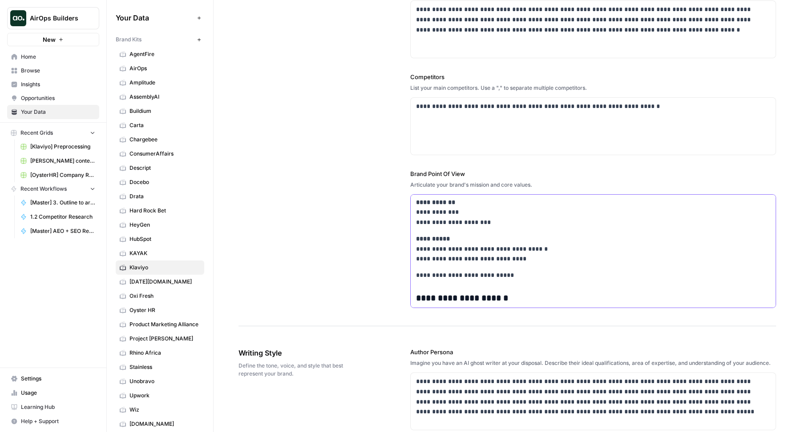
click at [496, 254] on p "**********" at bounding box center [586, 249] width 340 height 30
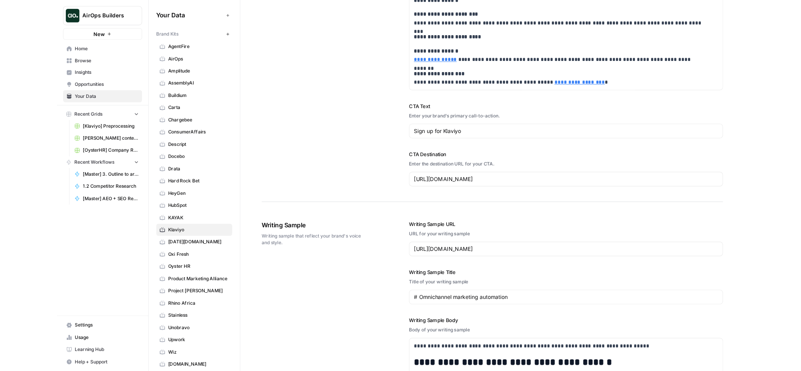
scroll to position [806, 0]
